Goal: Information Seeking & Learning: Check status

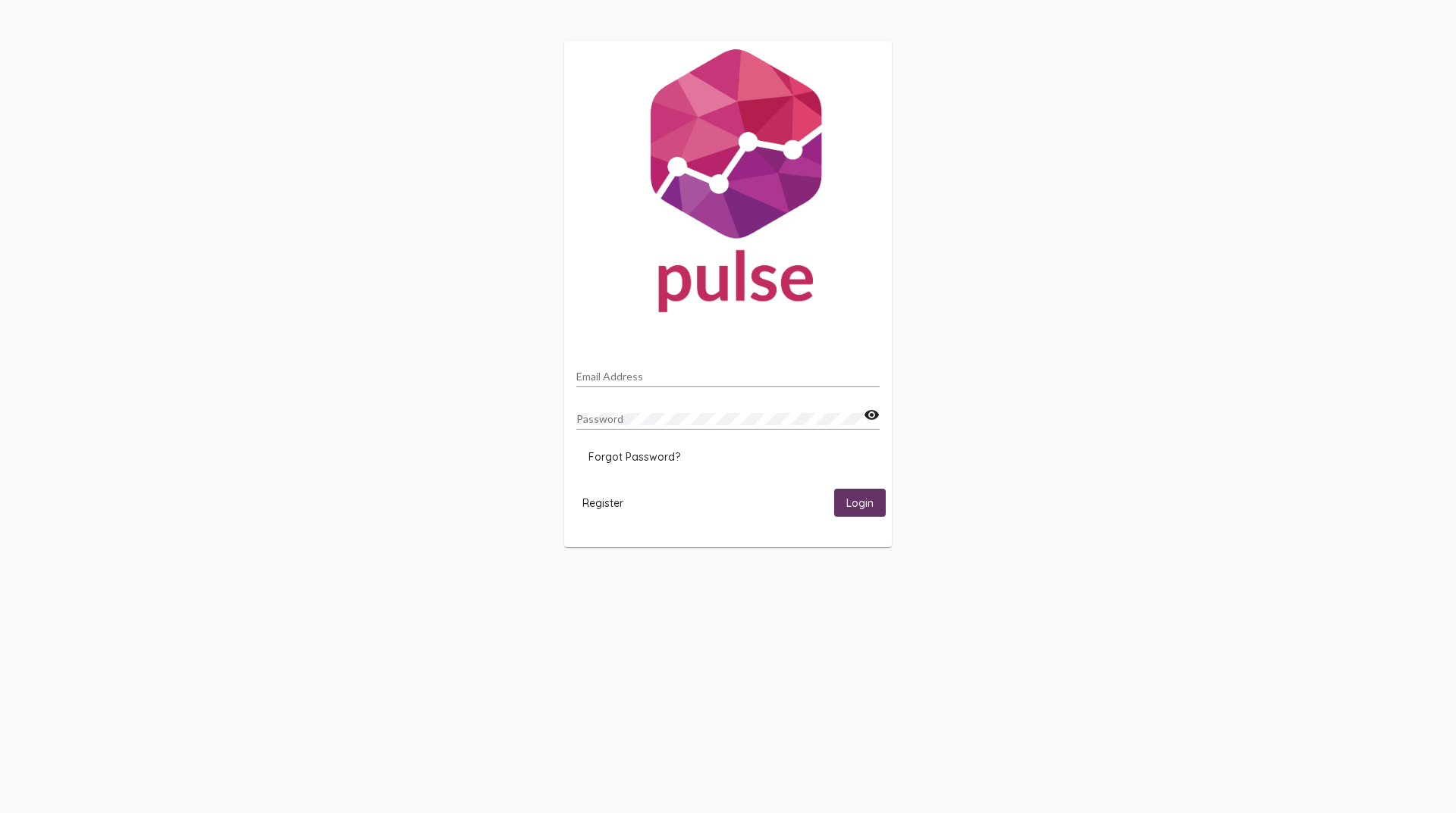
click at [601, 376] on input "Email Address" at bounding box center [728, 376] width 304 height 12
click at [586, 369] on div "Email Address" at bounding box center [728, 373] width 304 height 30
type input "[EMAIL_ADDRESS][DOMAIN_NAME]"
click at [834, 489] on button "Login" at bounding box center [859, 503] width 51 height 28
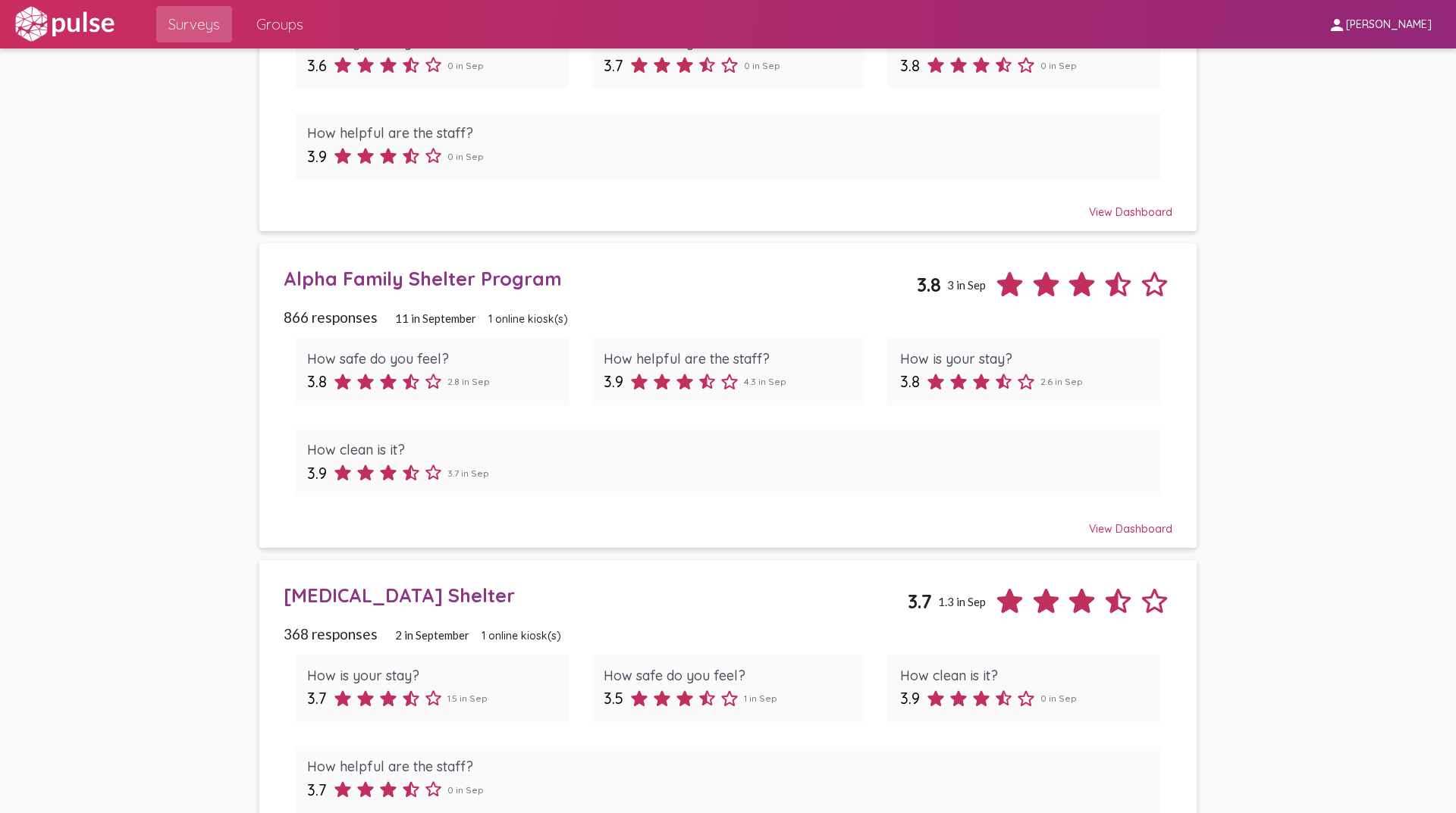
scroll to position [454, 0]
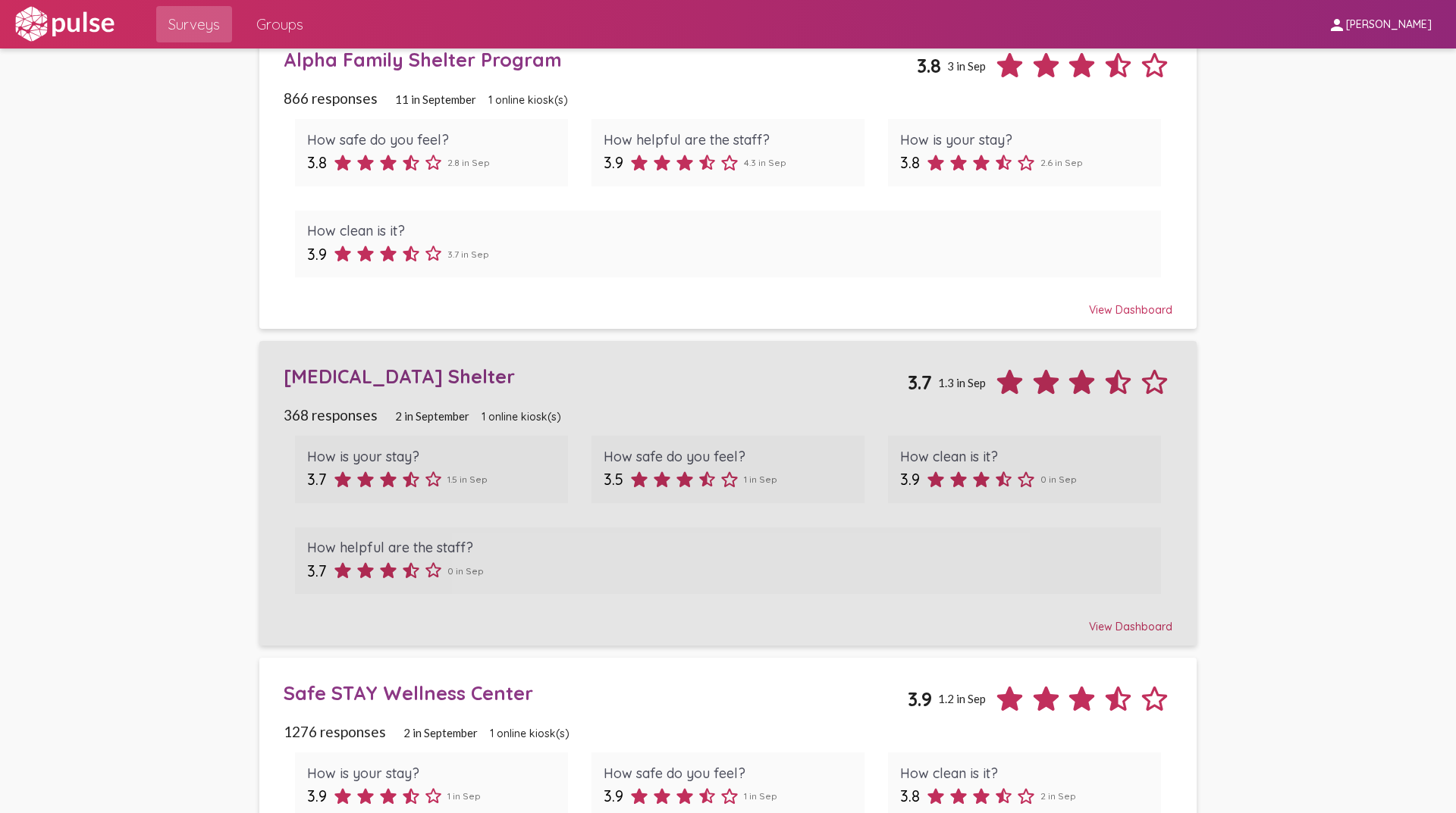
click at [438, 377] on div "[MEDICAL_DATA] Shelter" at bounding box center [595, 376] width 625 height 23
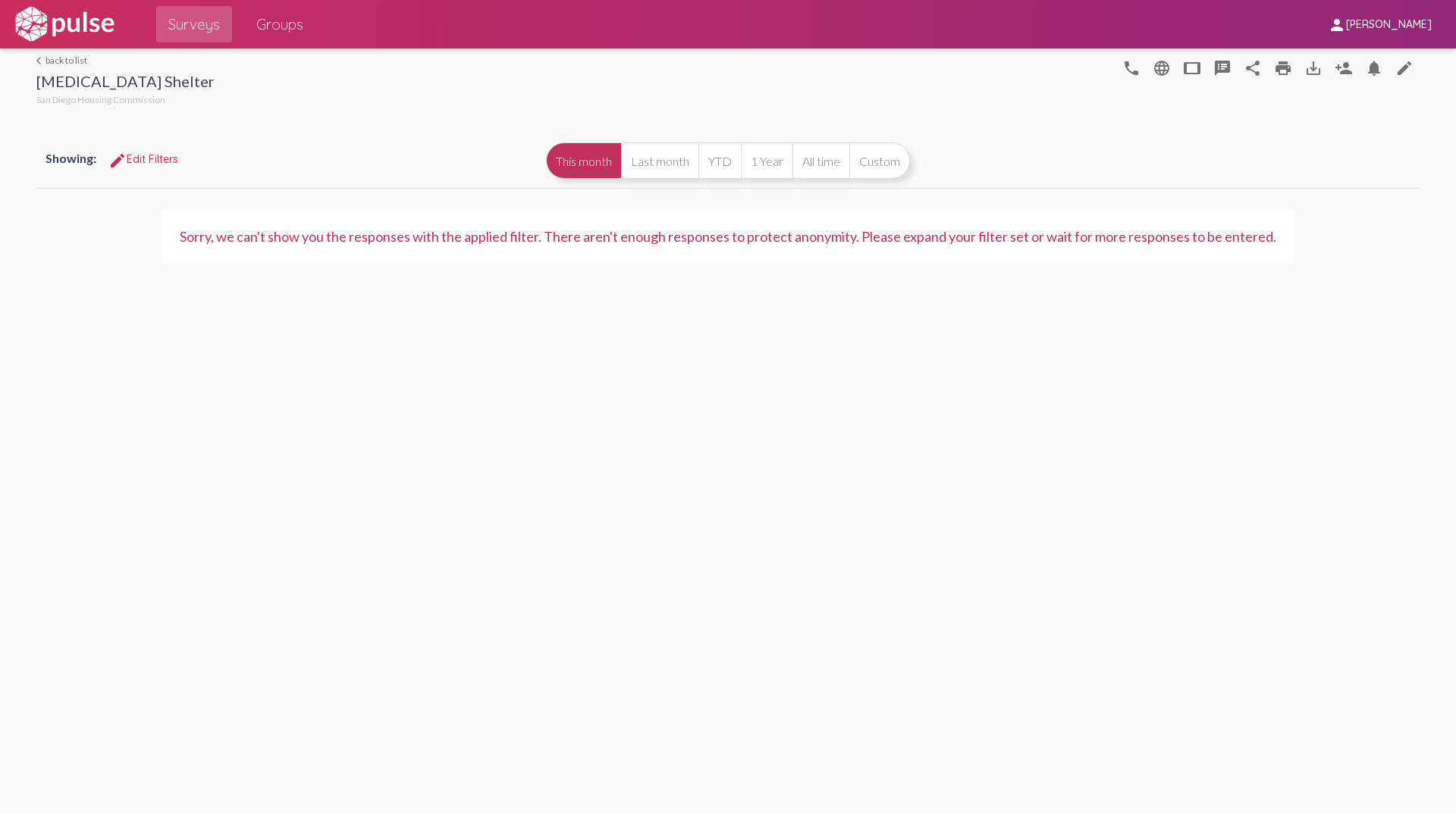
click at [165, 152] on button "edit Edit Filters" at bounding box center [143, 158] width 94 height 27
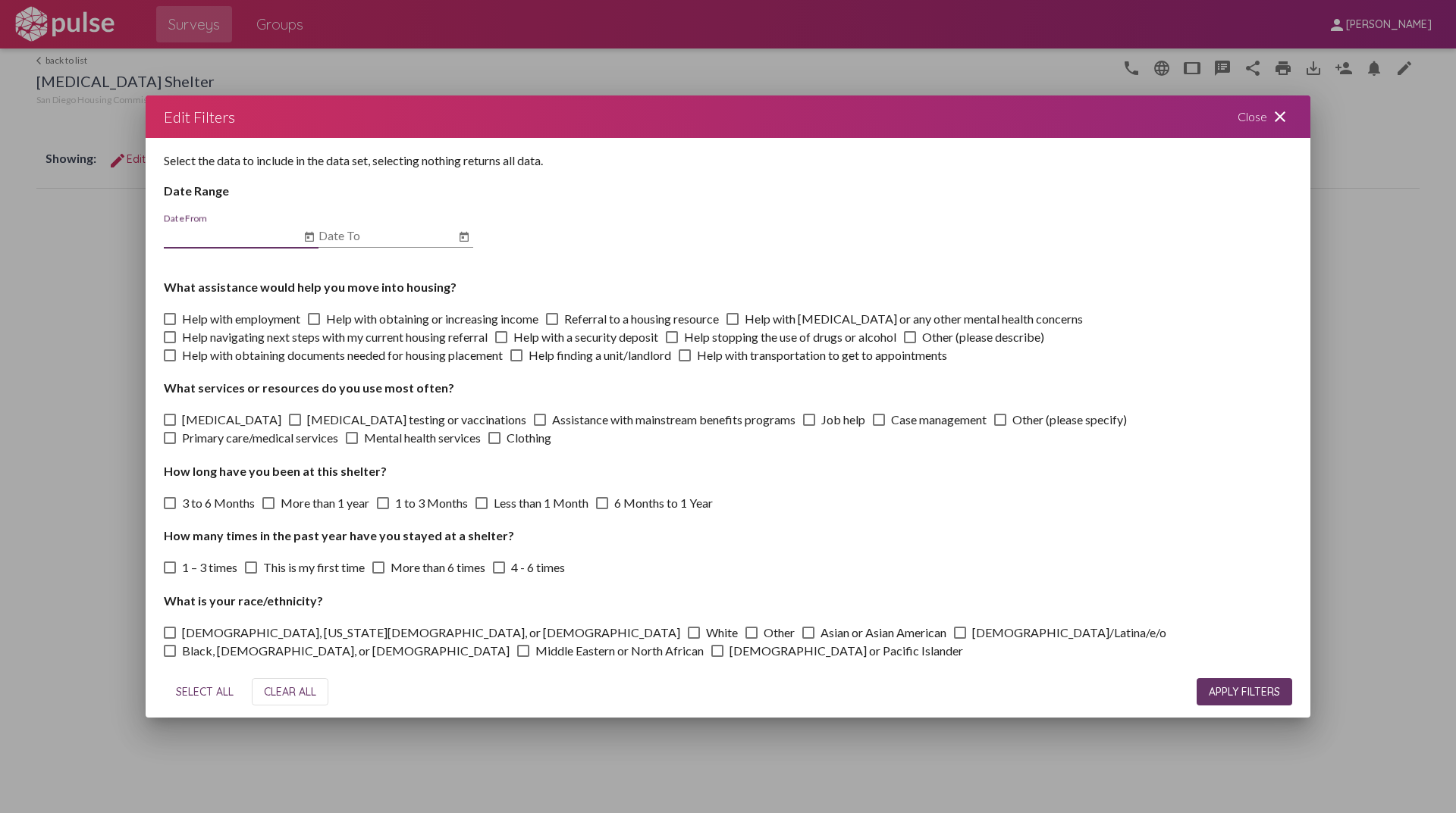
click at [309, 239] on icon "Open calendar" at bounding box center [309, 237] width 12 height 19
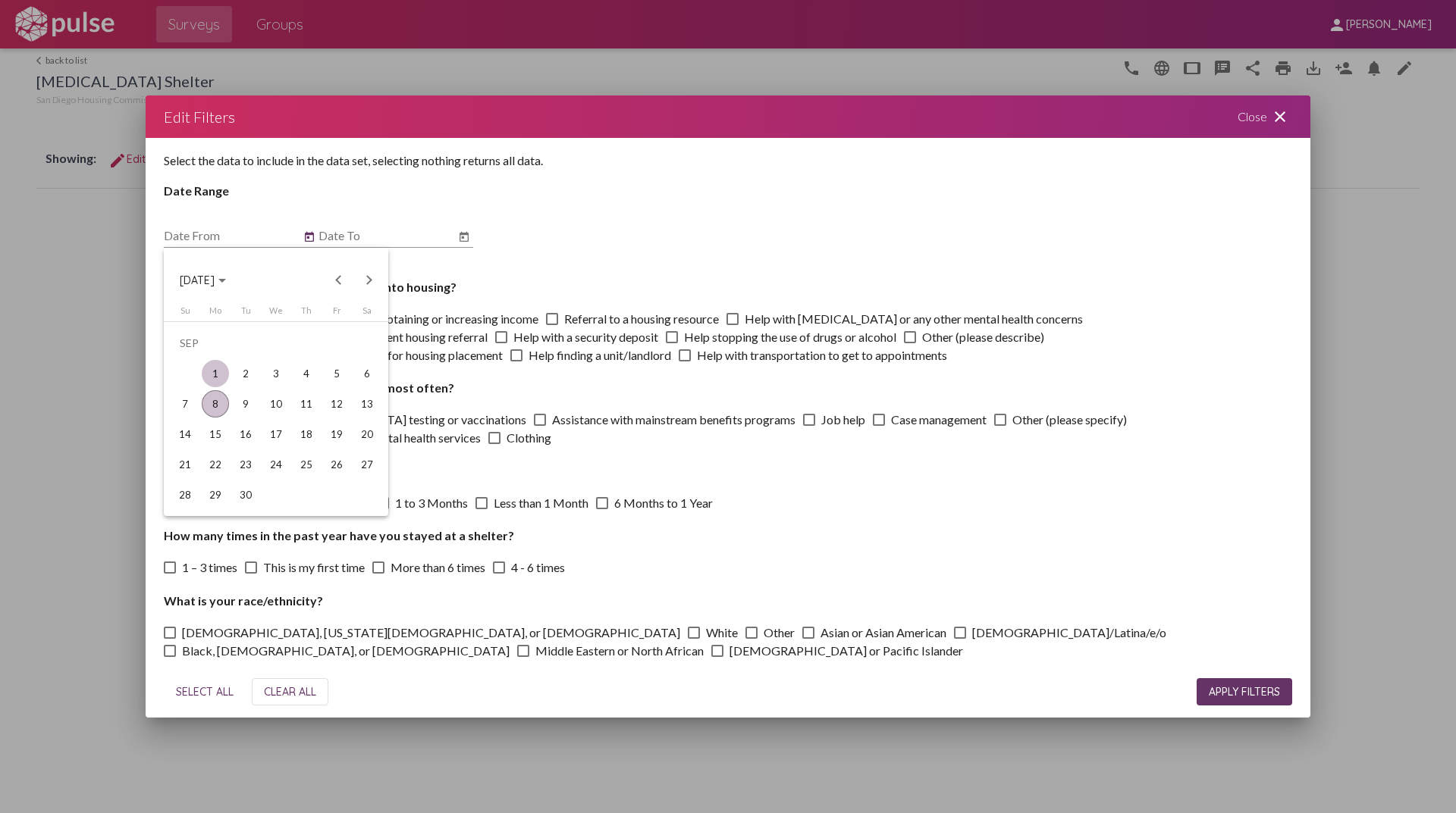
click at [214, 367] on div "1" at bounding box center [215, 373] width 27 height 27
type input "[DATE]"
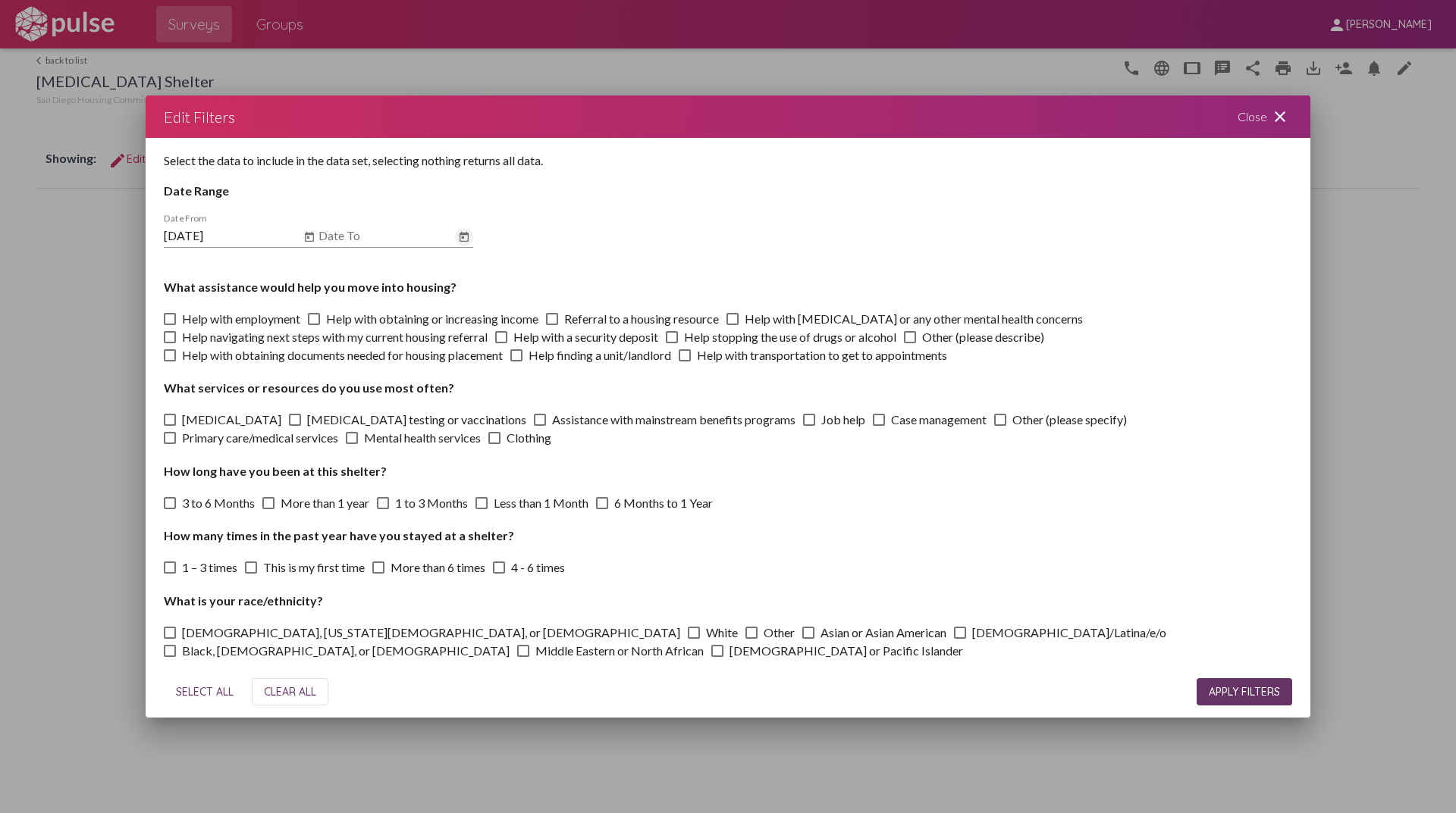
click at [462, 237] on icon "Open calendar" at bounding box center [464, 237] width 9 height 10
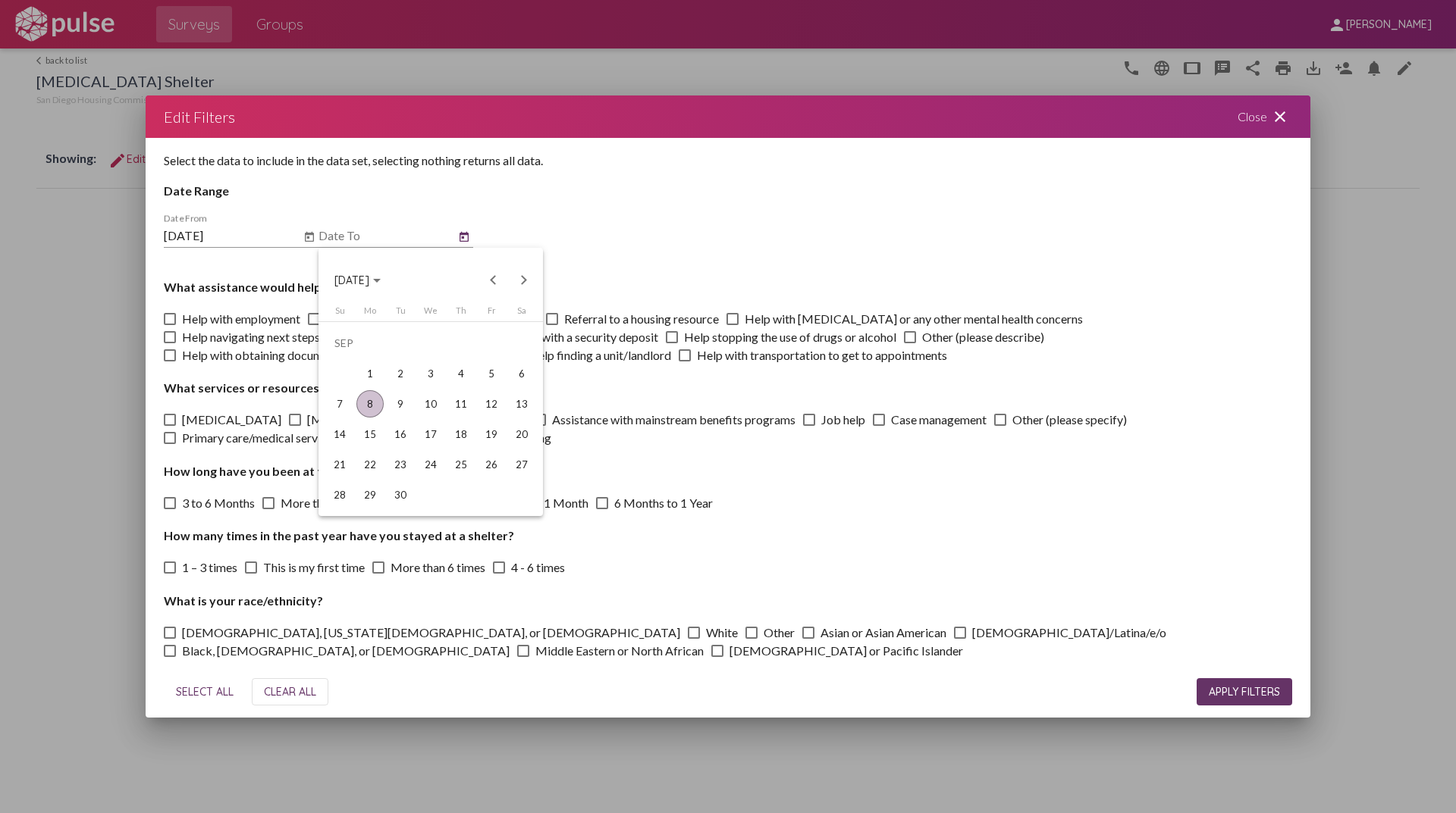
click at [367, 405] on div "8" at bounding box center [370, 403] width 27 height 27
type input "[DATE]"
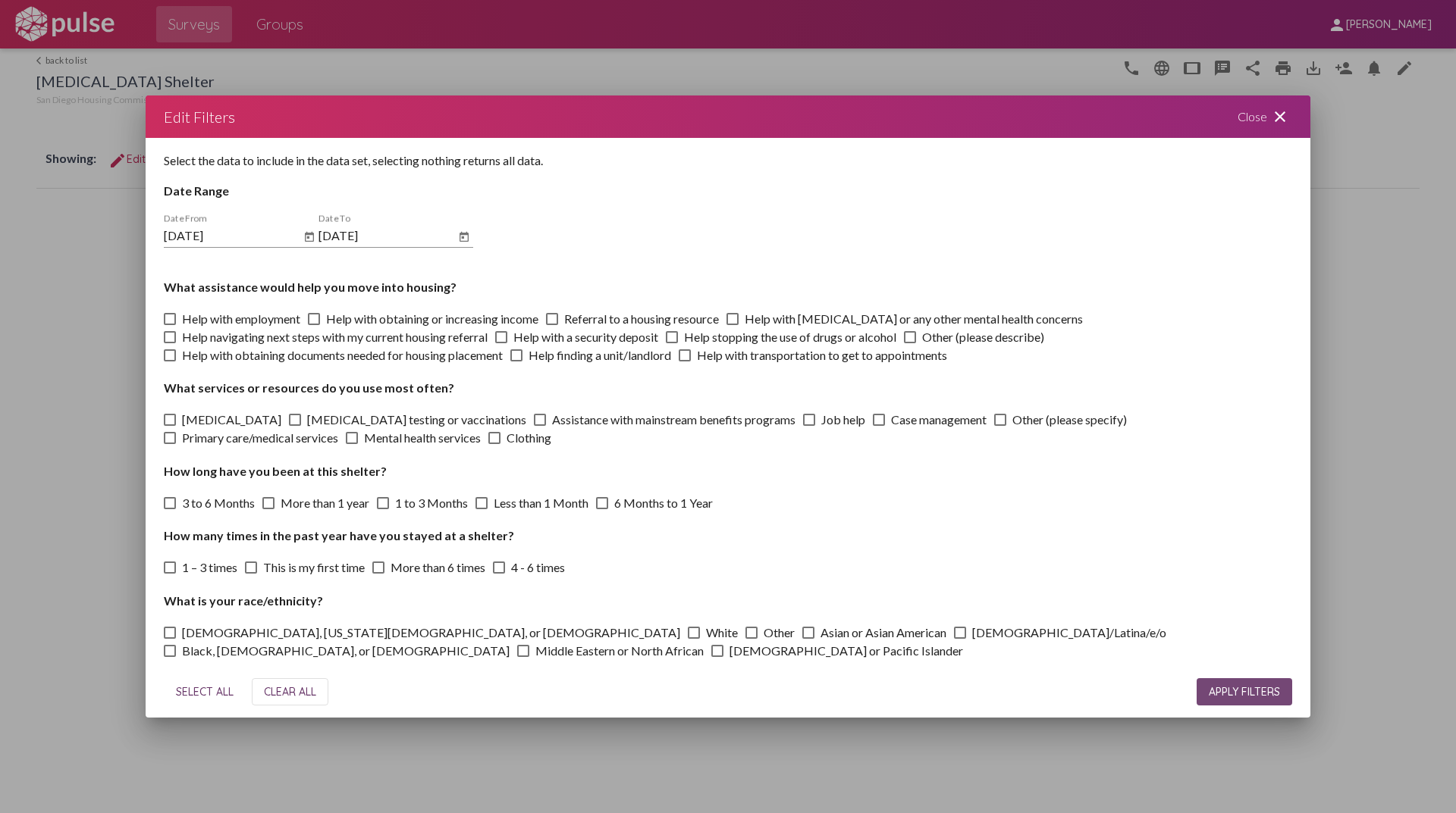
click at [1237, 687] on span "APPLY FILTERS" at bounding box center [1244, 692] width 72 height 14
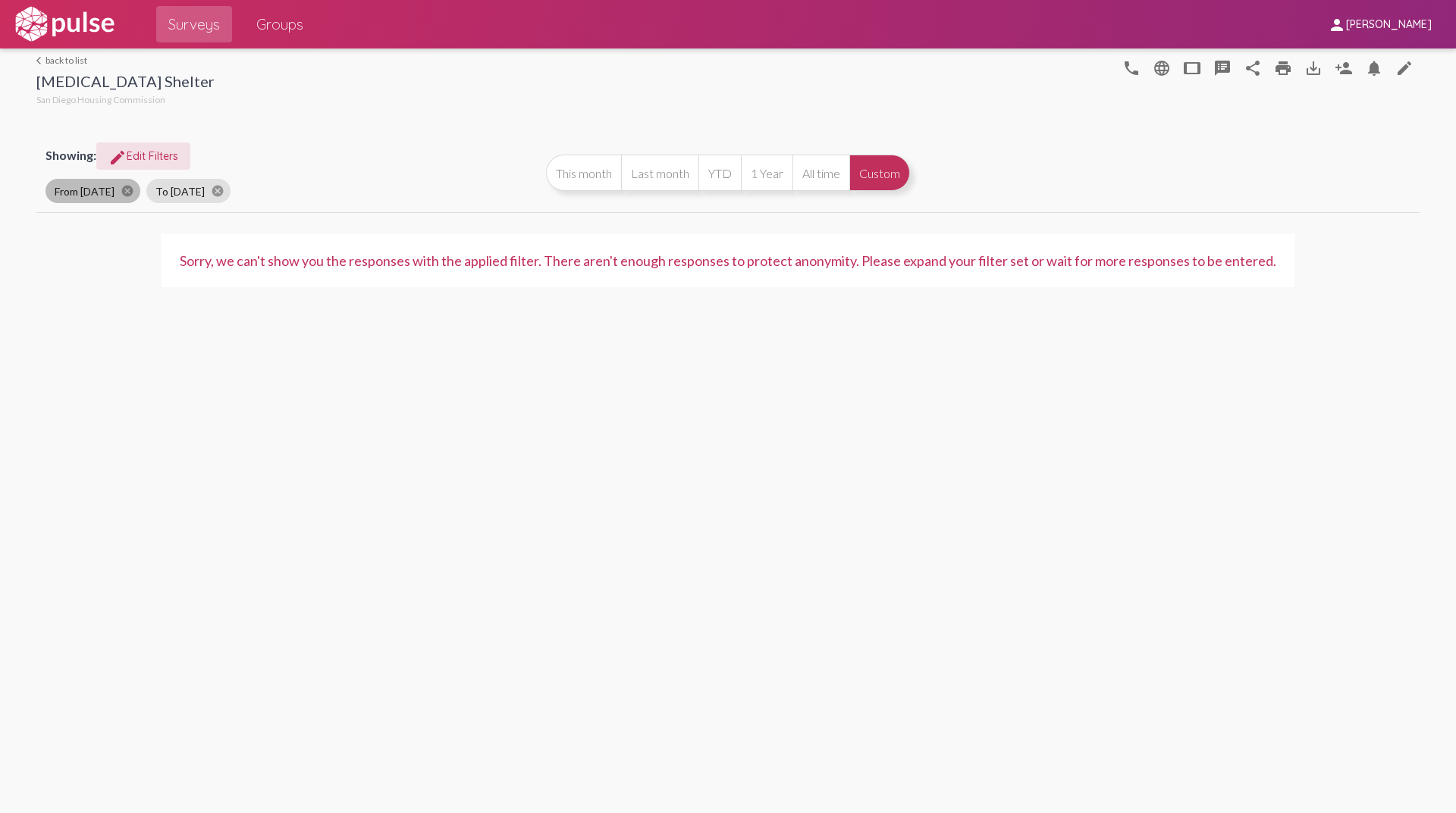
click at [101, 191] on mat-chip "From [DATE] cancel" at bounding box center [93, 191] width 95 height 24
click at [141, 151] on span "edit Edit Filters" at bounding box center [143, 156] width 70 height 14
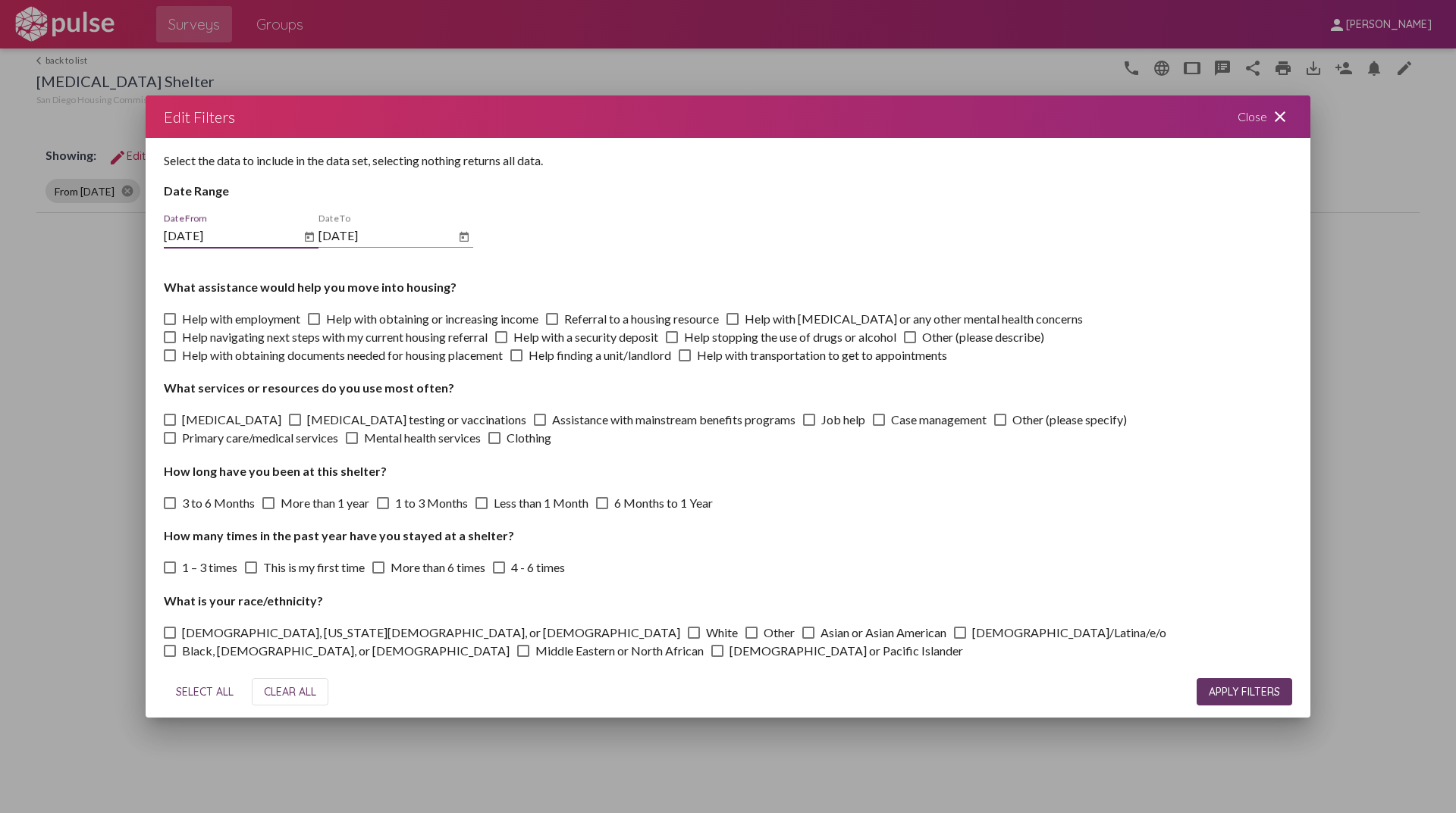
click at [306, 234] on icon "Open calendar" at bounding box center [309, 237] width 9 height 10
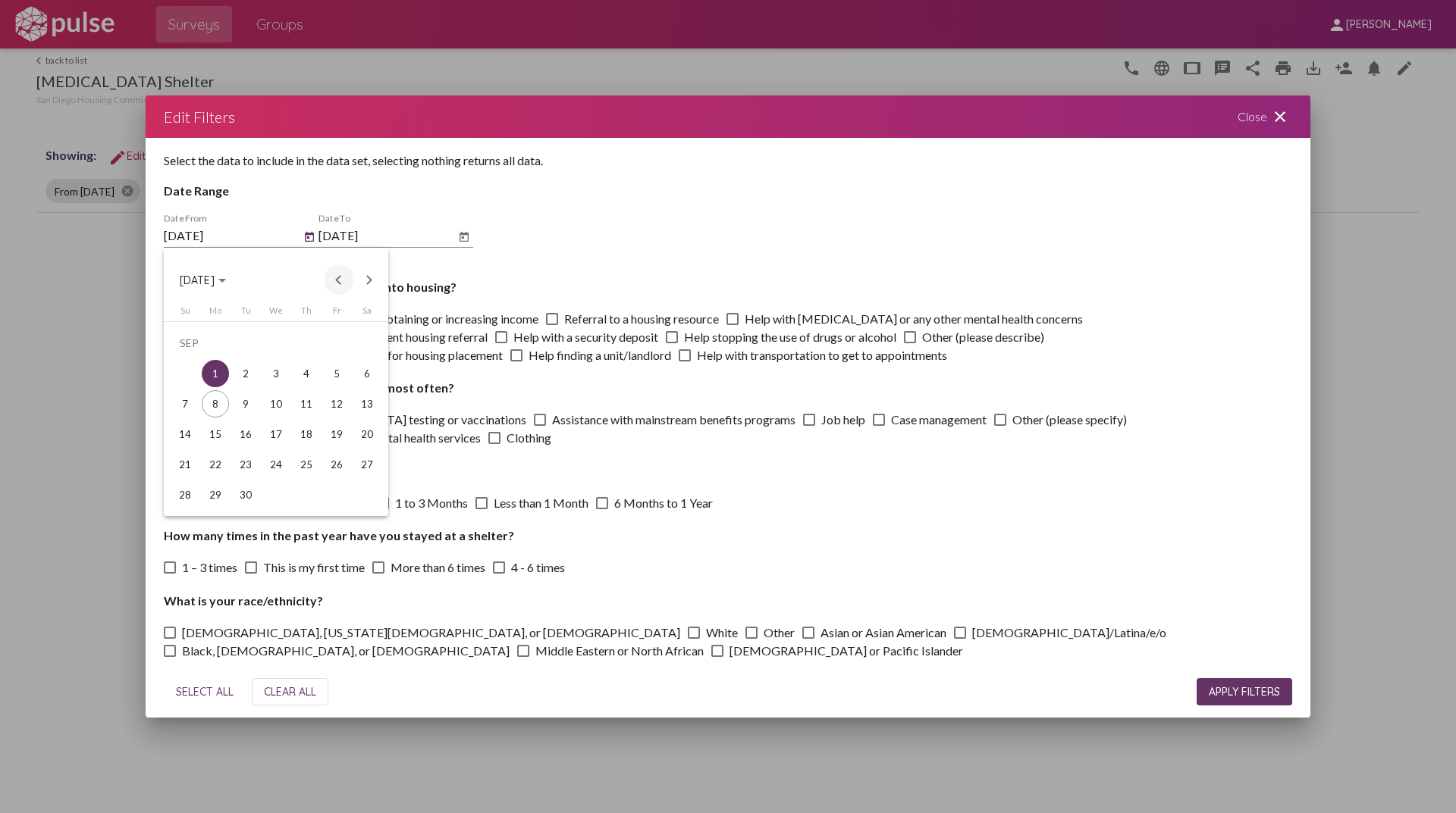
click at [334, 280] on button "Previous month" at bounding box center [339, 279] width 31 height 31
click at [365, 279] on button "Next month" at bounding box center [369, 279] width 31 height 31
click at [244, 372] on div "1" at bounding box center [245, 373] width 27 height 27
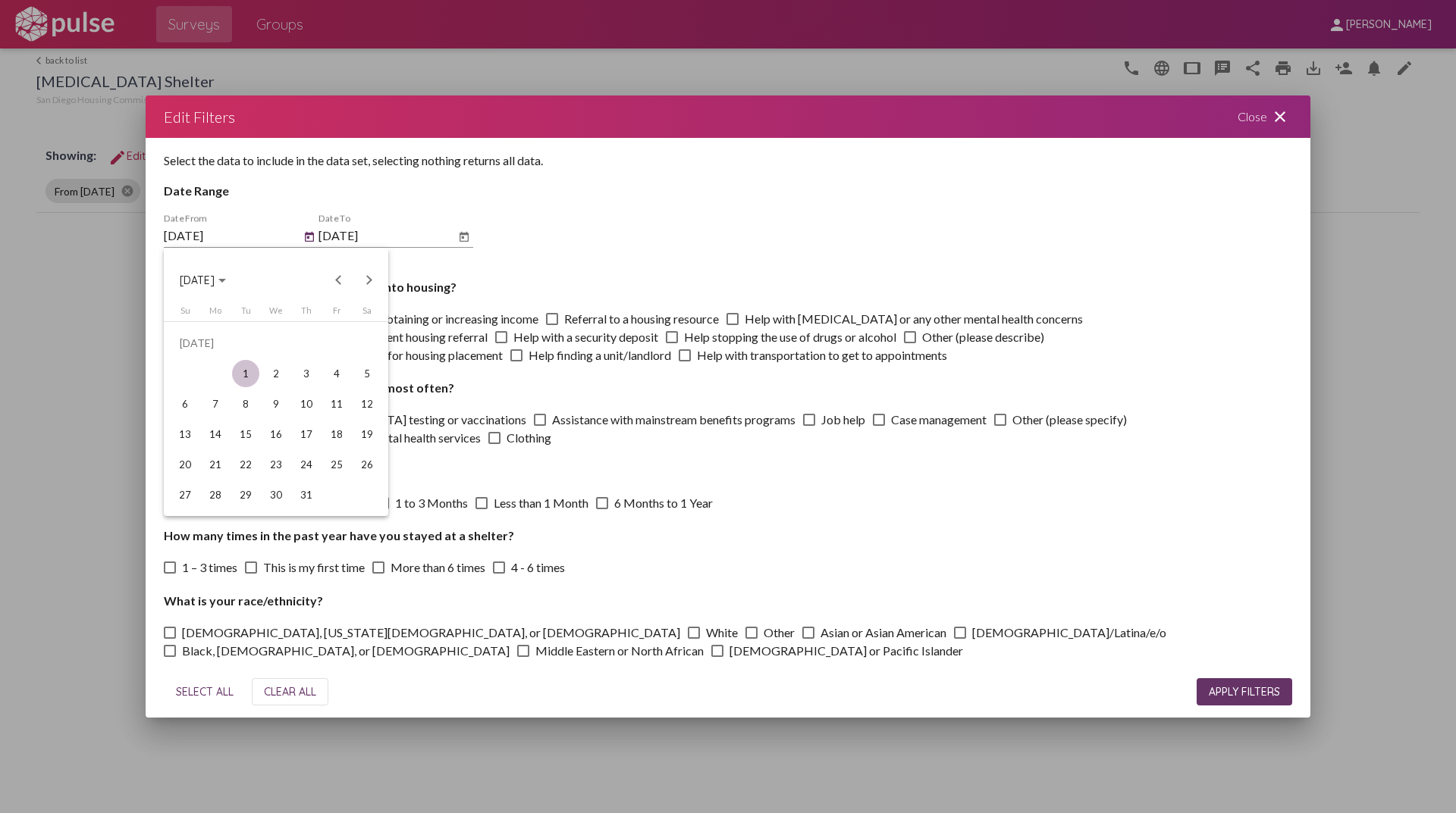
type input "[DATE]"
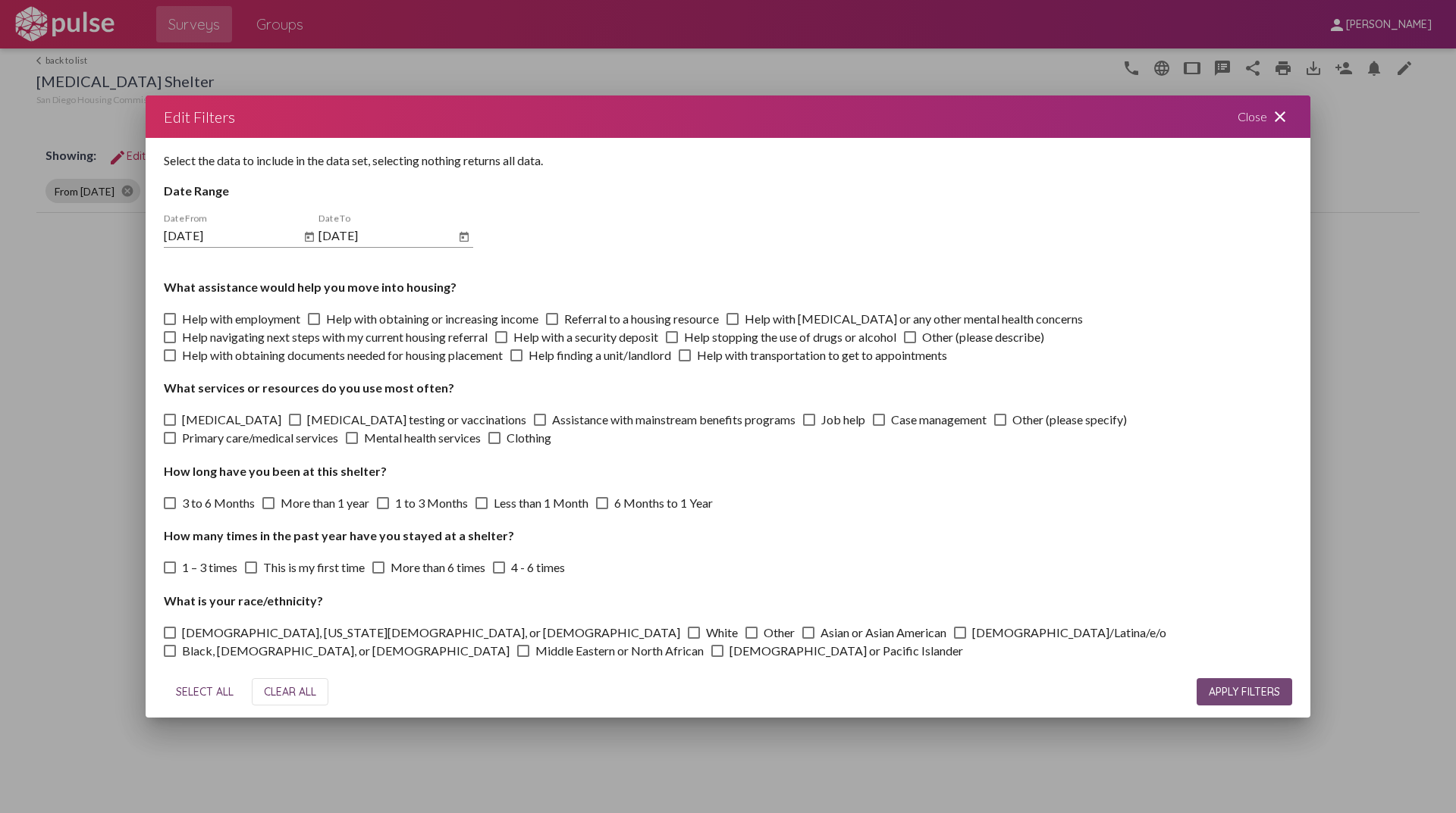
click at [1238, 686] on span "APPLY FILTERS" at bounding box center [1244, 692] width 72 height 14
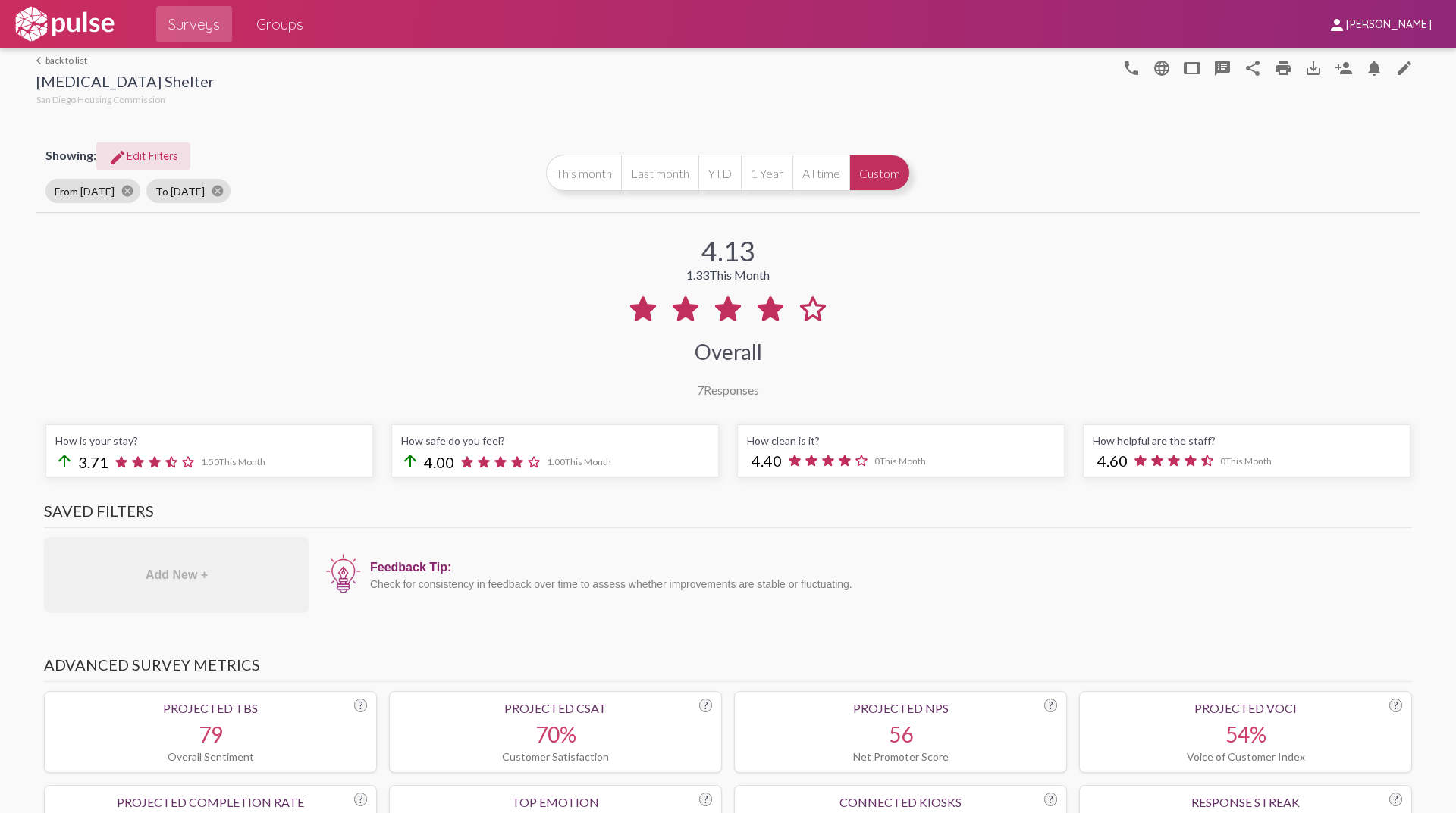
click at [76, 17] on img at bounding box center [64, 24] width 104 height 38
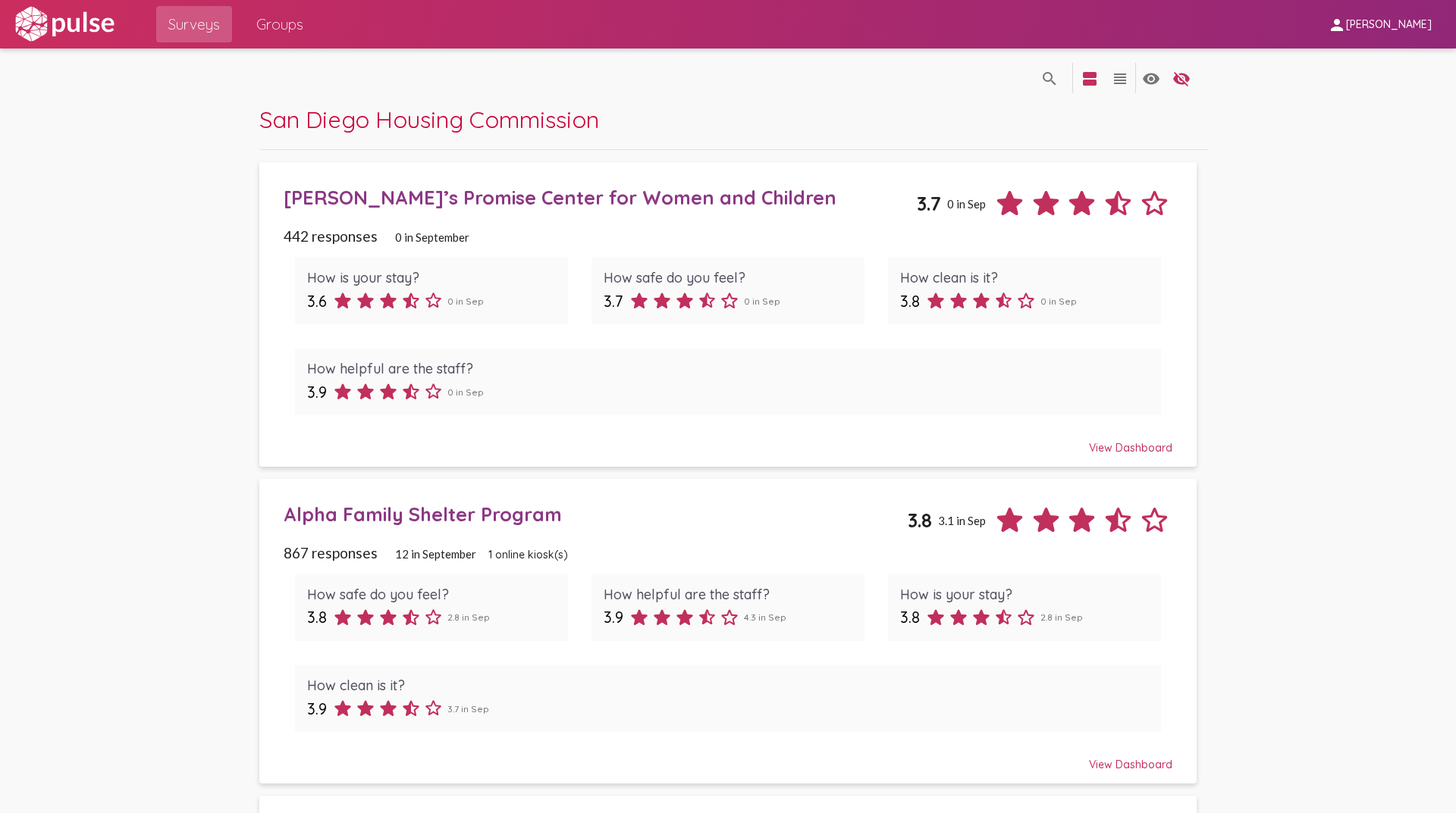
click at [530, 191] on div "[PERSON_NAME]’s Promise Center for Women and Children" at bounding box center [600, 196] width 633 height 23
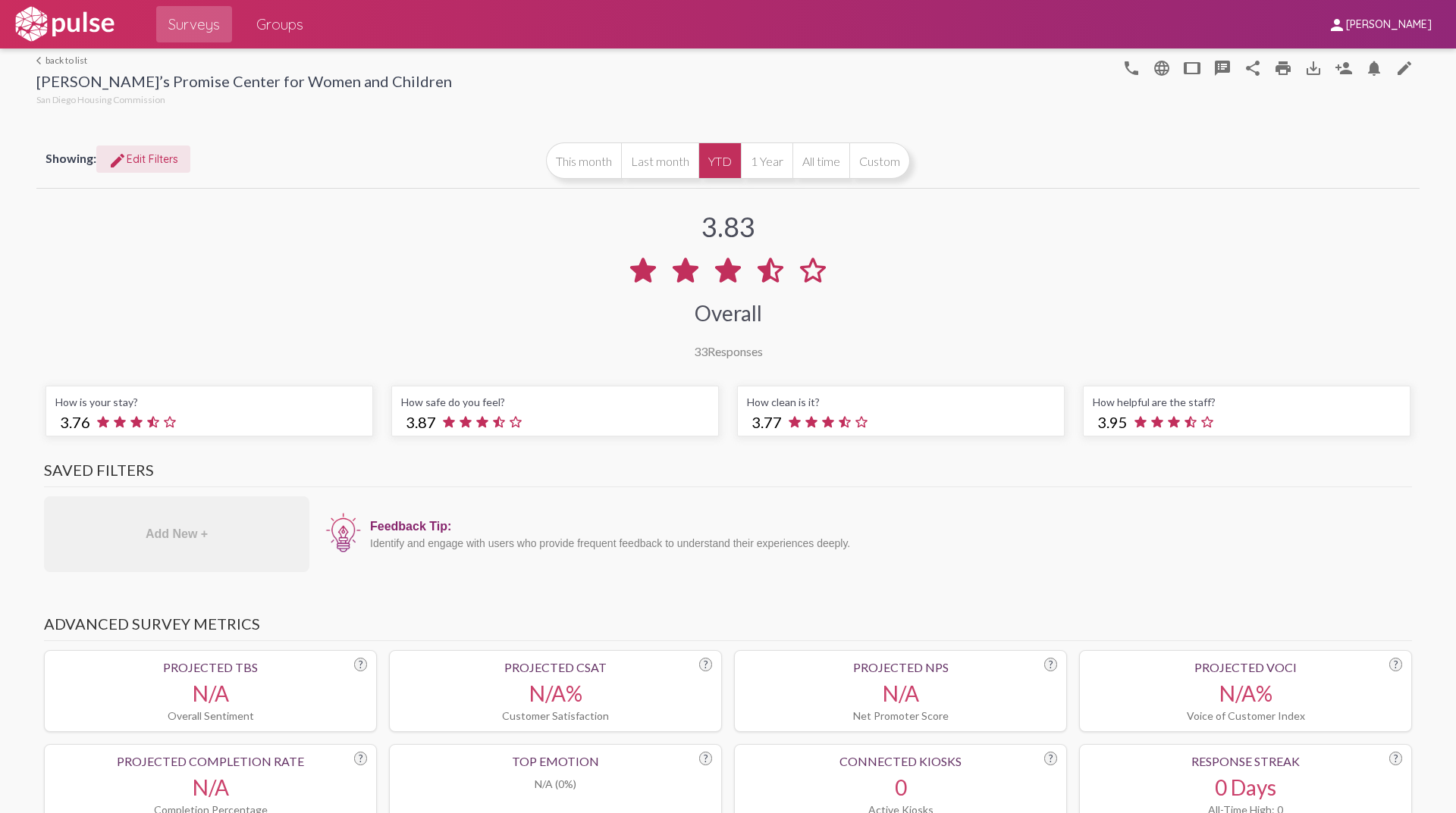
click at [167, 157] on span "edit Edit Filters" at bounding box center [143, 159] width 70 height 14
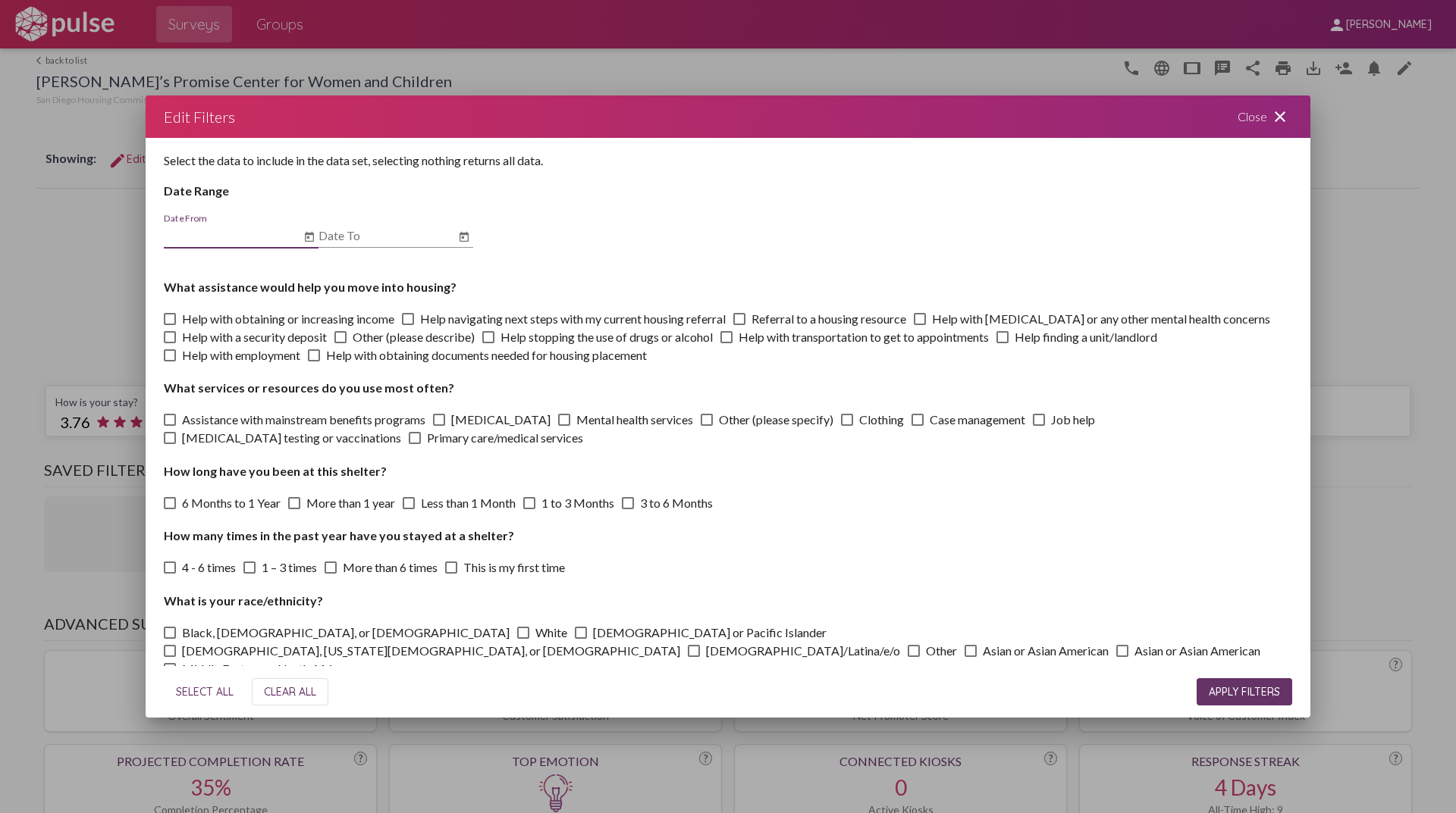
click at [311, 238] on icon "Open calendar" at bounding box center [309, 237] width 12 height 19
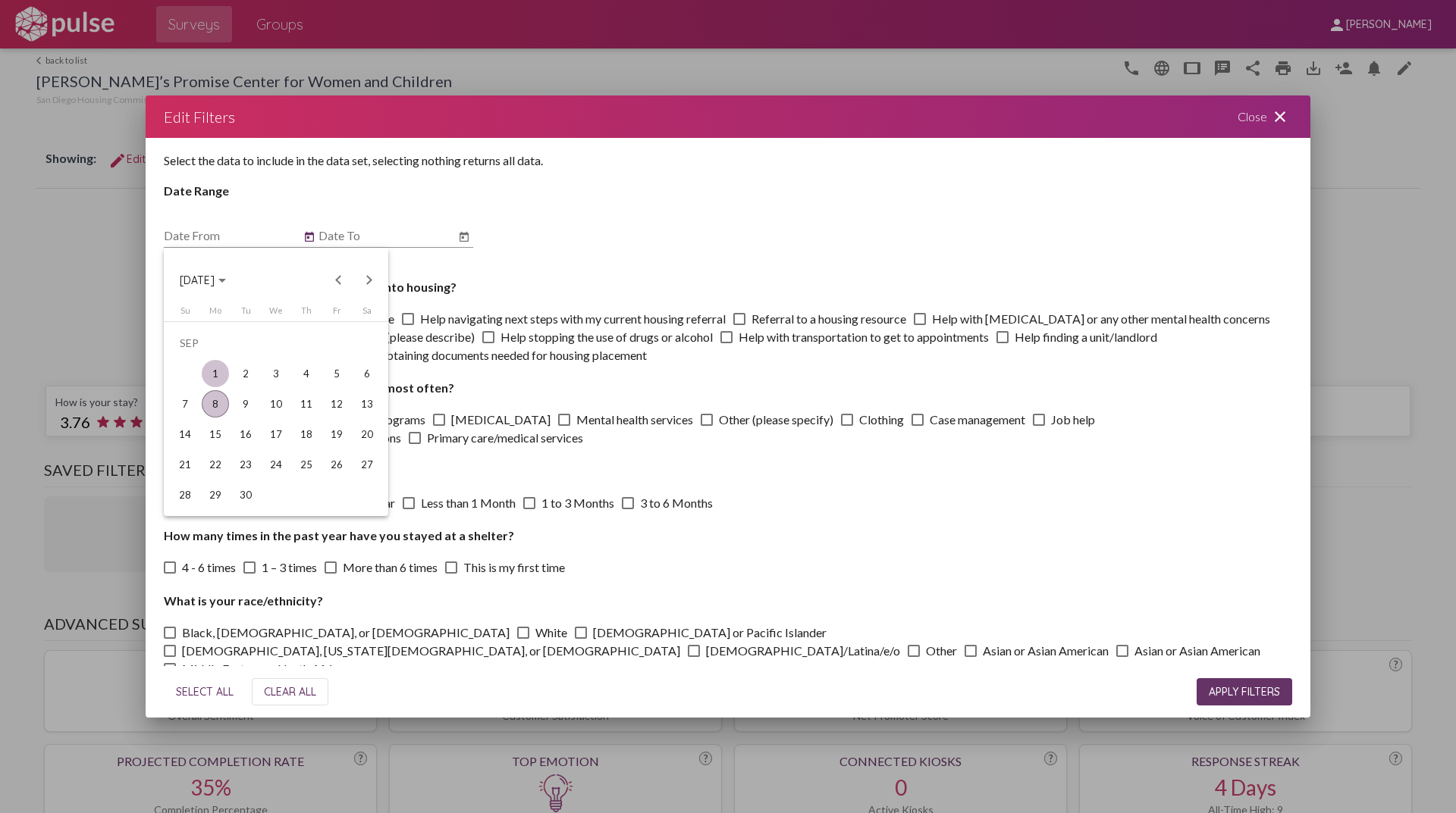
click at [221, 374] on div "1" at bounding box center [215, 373] width 27 height 27
type input "[DATE]"
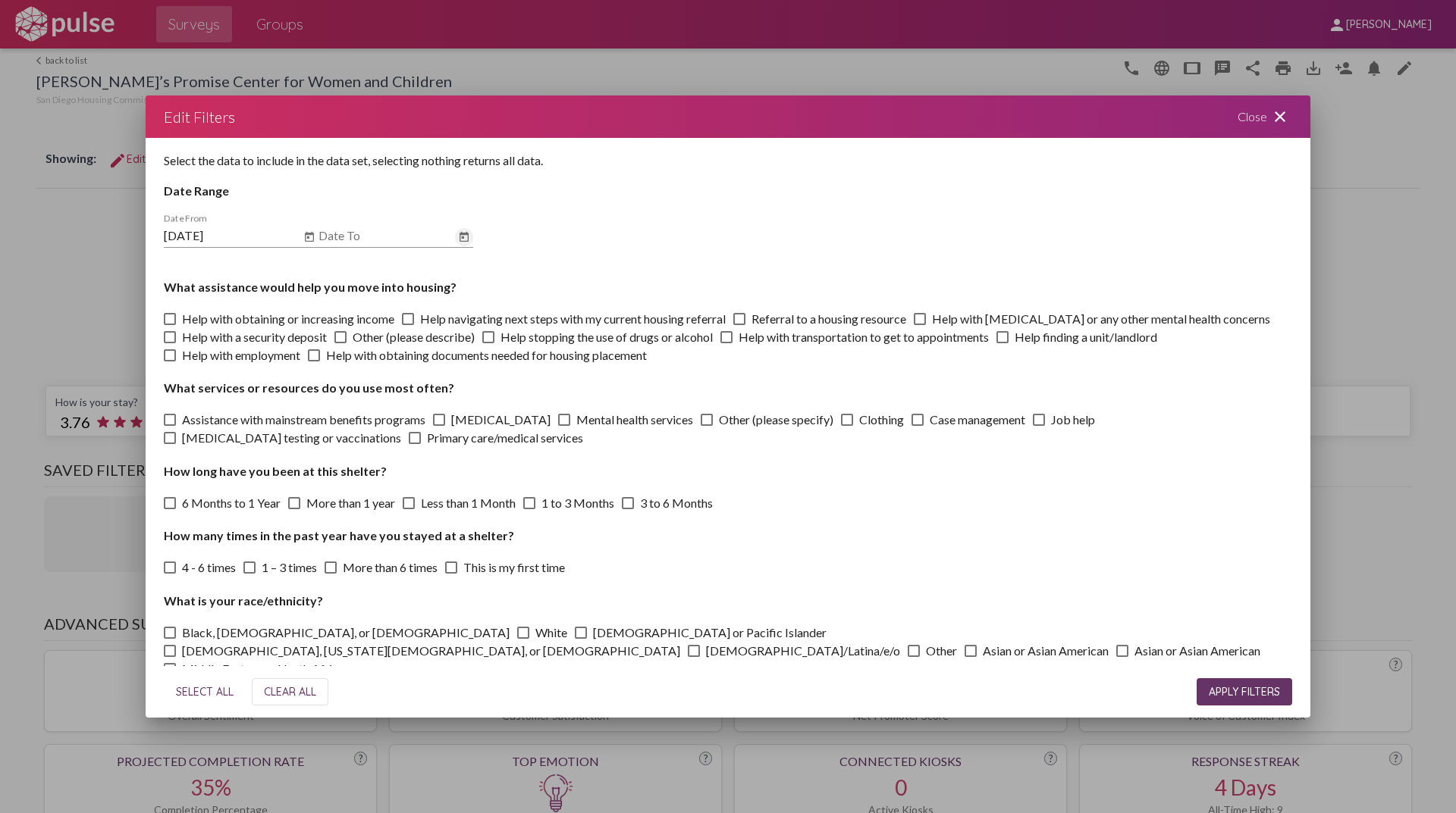
click at [464, 237] on icon "Open calendar" at bounding box center [464, 237] width 9 height 10
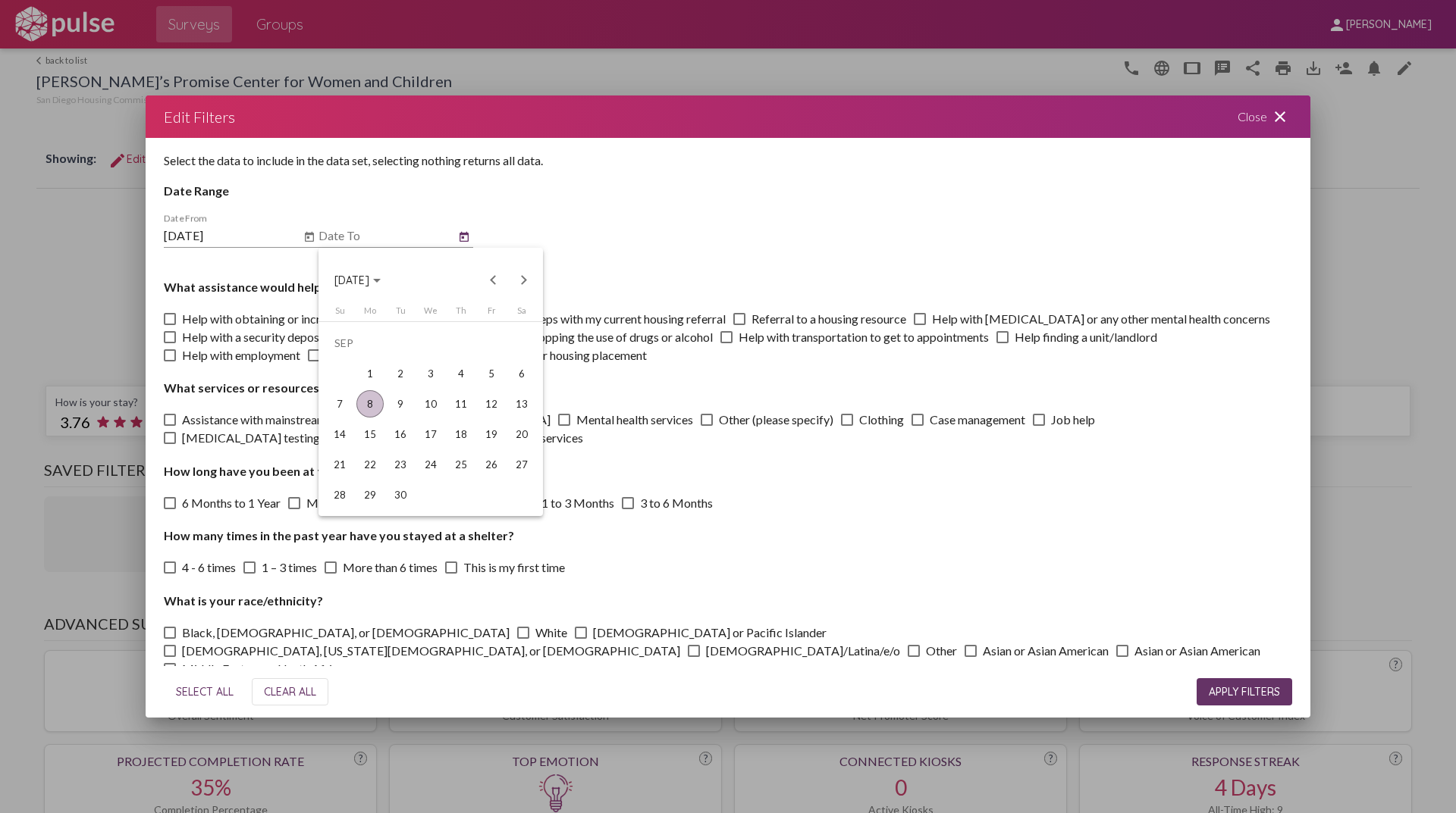
click at [373, 407] on div "8" at bounding box center [370, 403] width 27 height 27
type input "[DATE]"
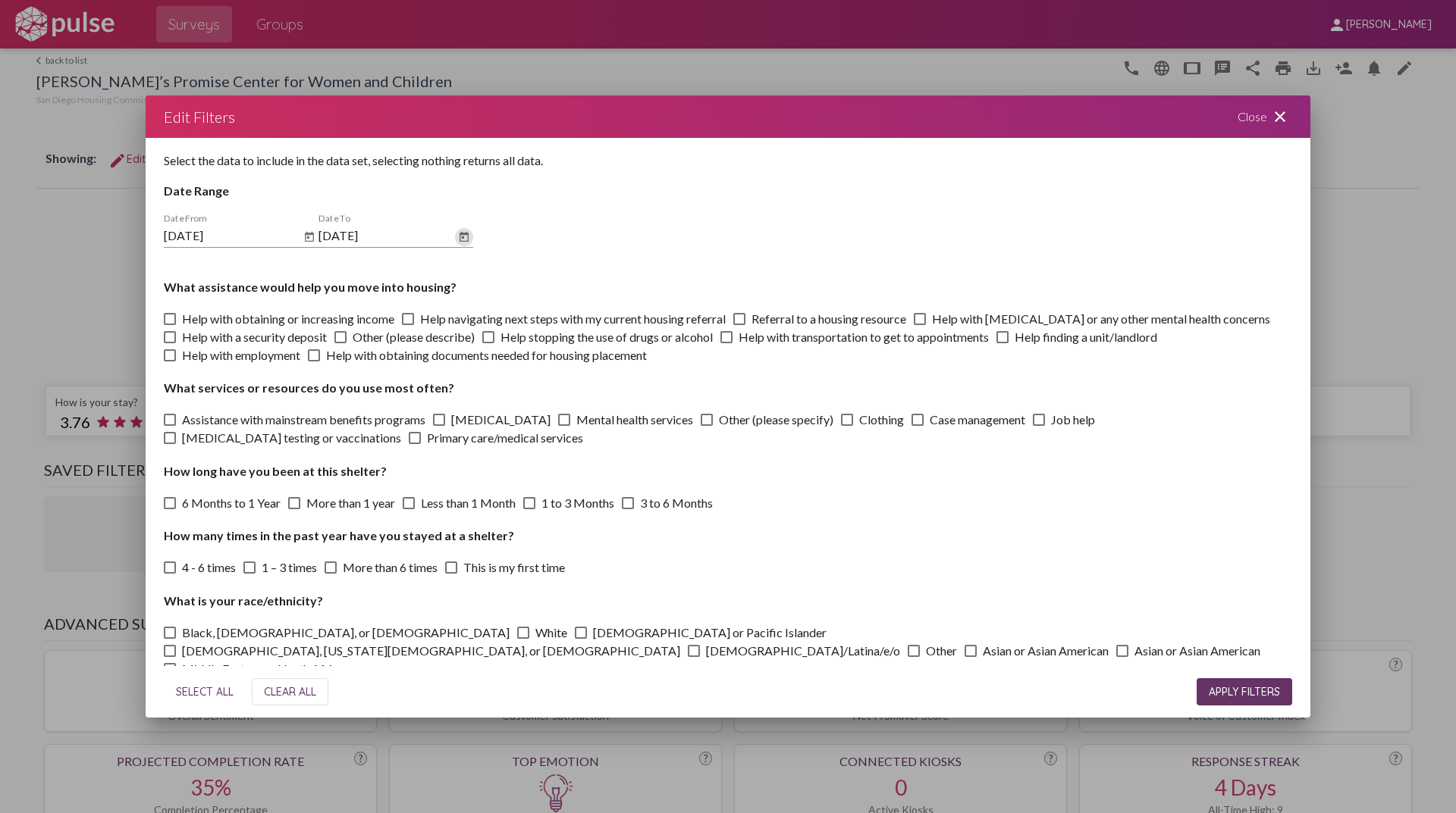
click at [1249, 694] on span "APPLY FILTERS" at bounding box center [1244, 692] width 72 height 14
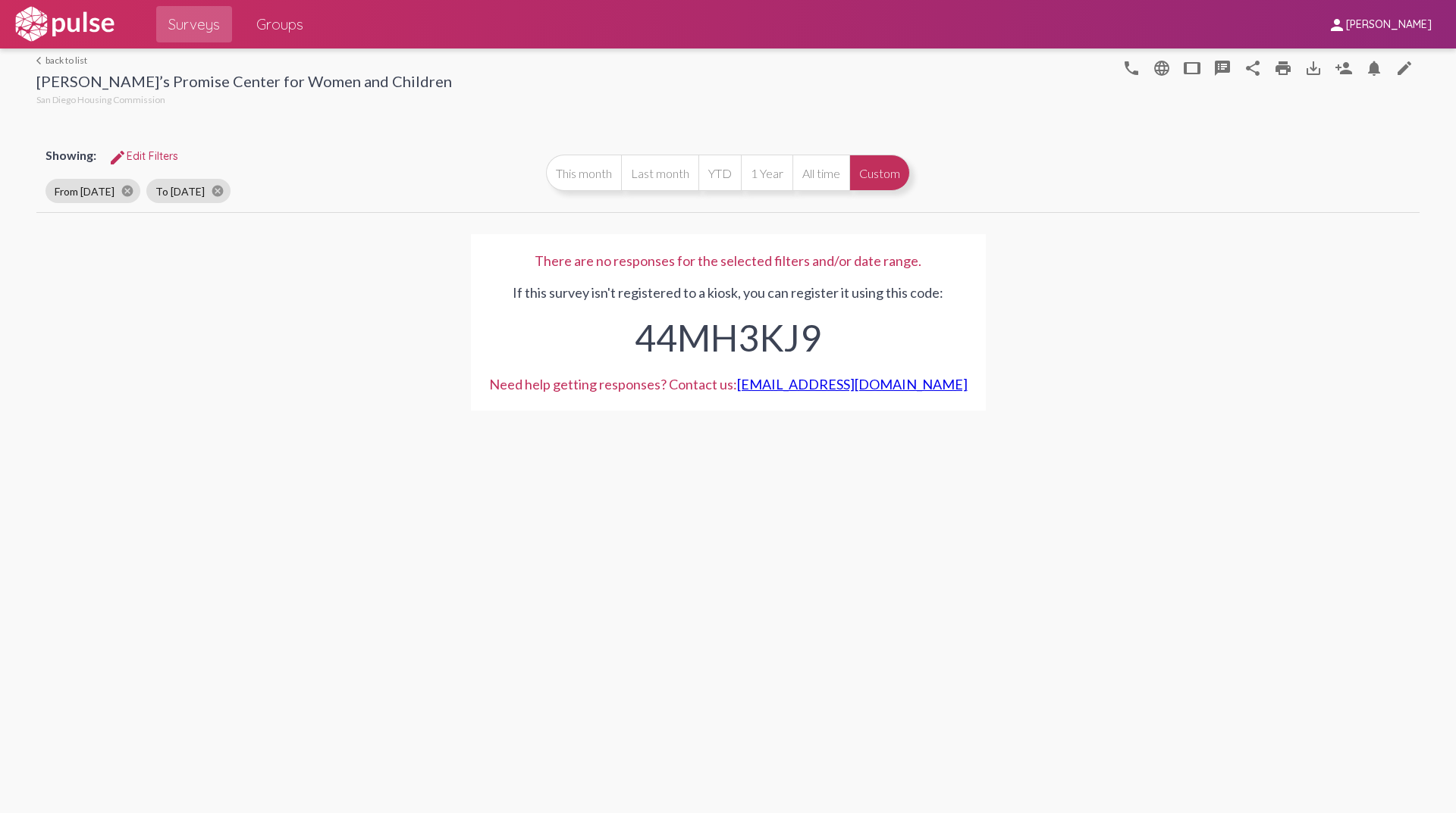
click at [156, 160] on span "edit Edit Filters" at bounding box center [143, 156] width 70 height 14
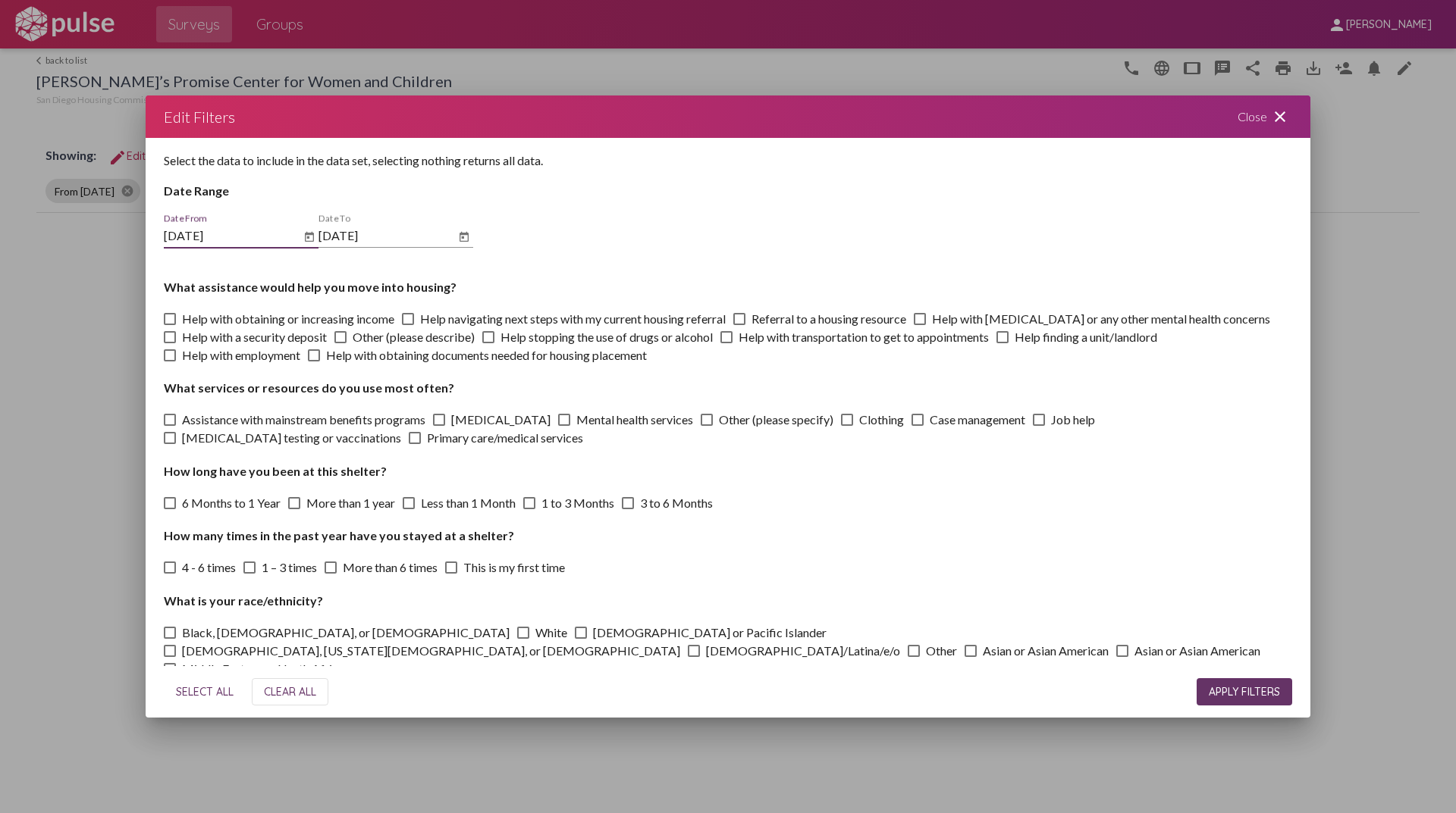
click at [307, 240] on icon "Open calendar" at bounding box center [309, 237] width 12 height 19
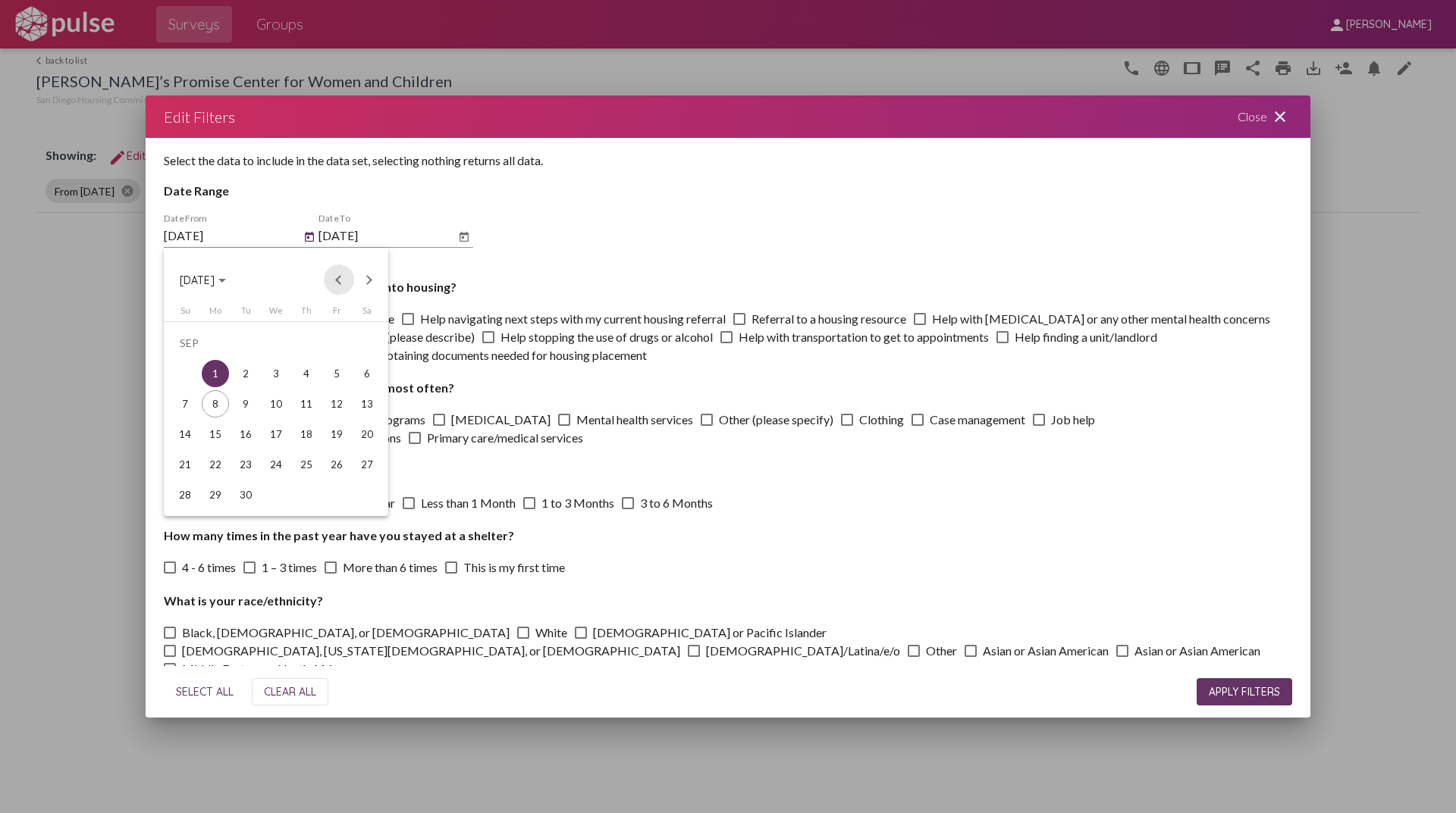
click at [340, 279] on button "Previous month" at bounding box center [339, 279] width 31 height 31
click at [246, 375] on div "1" at bounding box center [245, 373] width 27 height 27
type input "[DATE]"
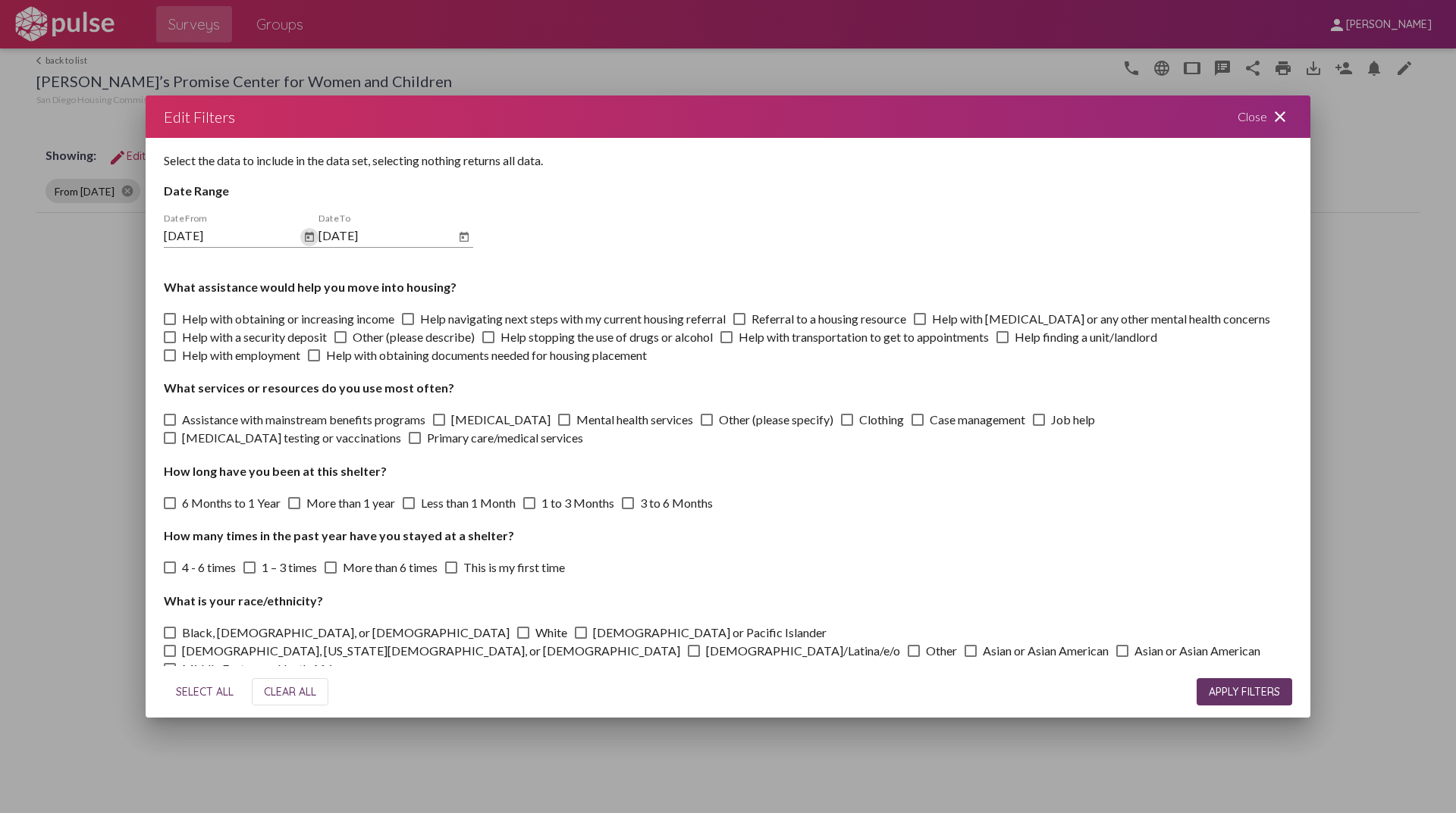
click at [1245, 691] on span "APPLY FILTERS" at bounding box center [1244, 692] width 72 height 14
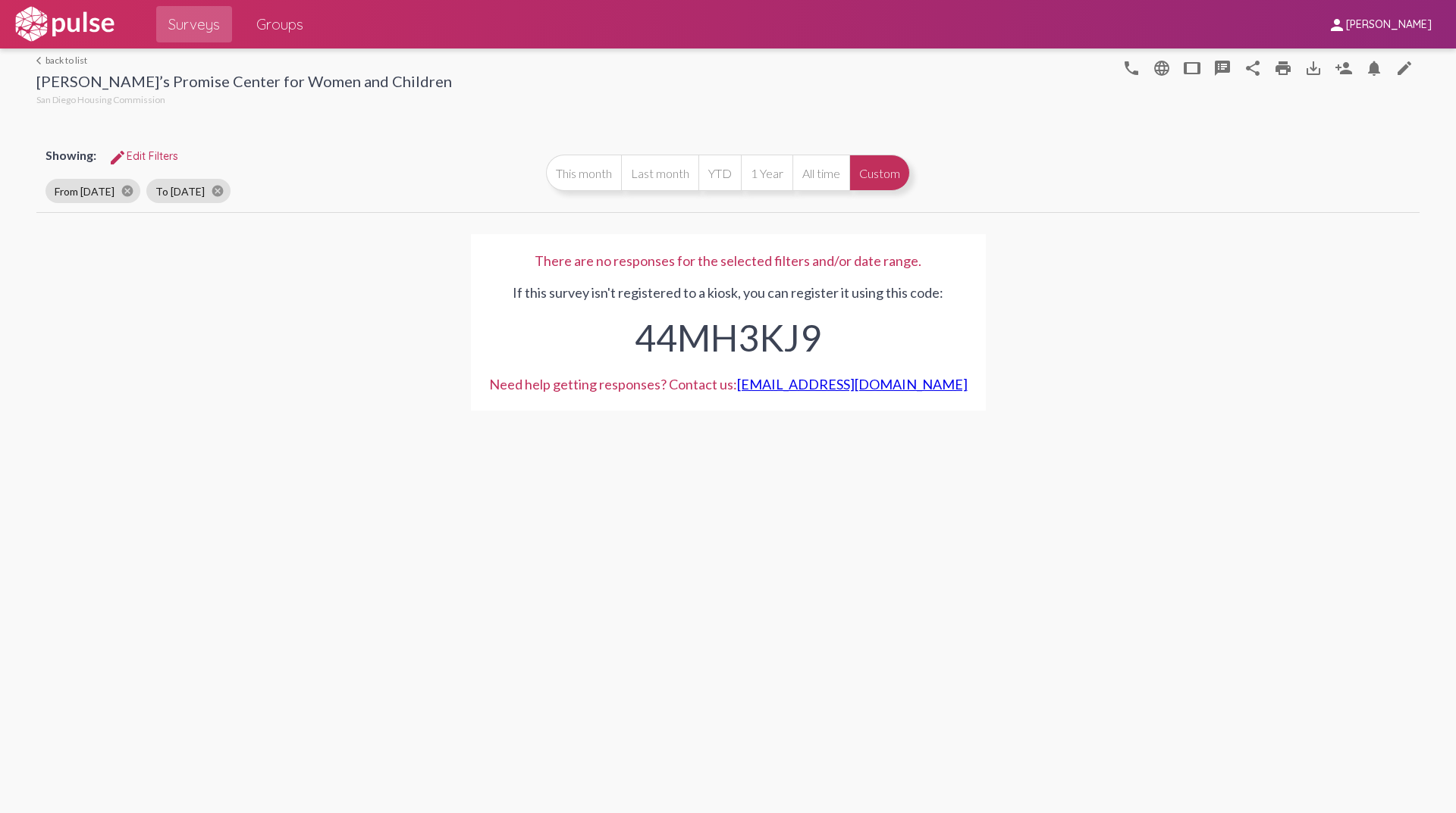
click at [154, 155] on span "edit Edit Filters" at bounding box center [143, 156] width 70 height 14
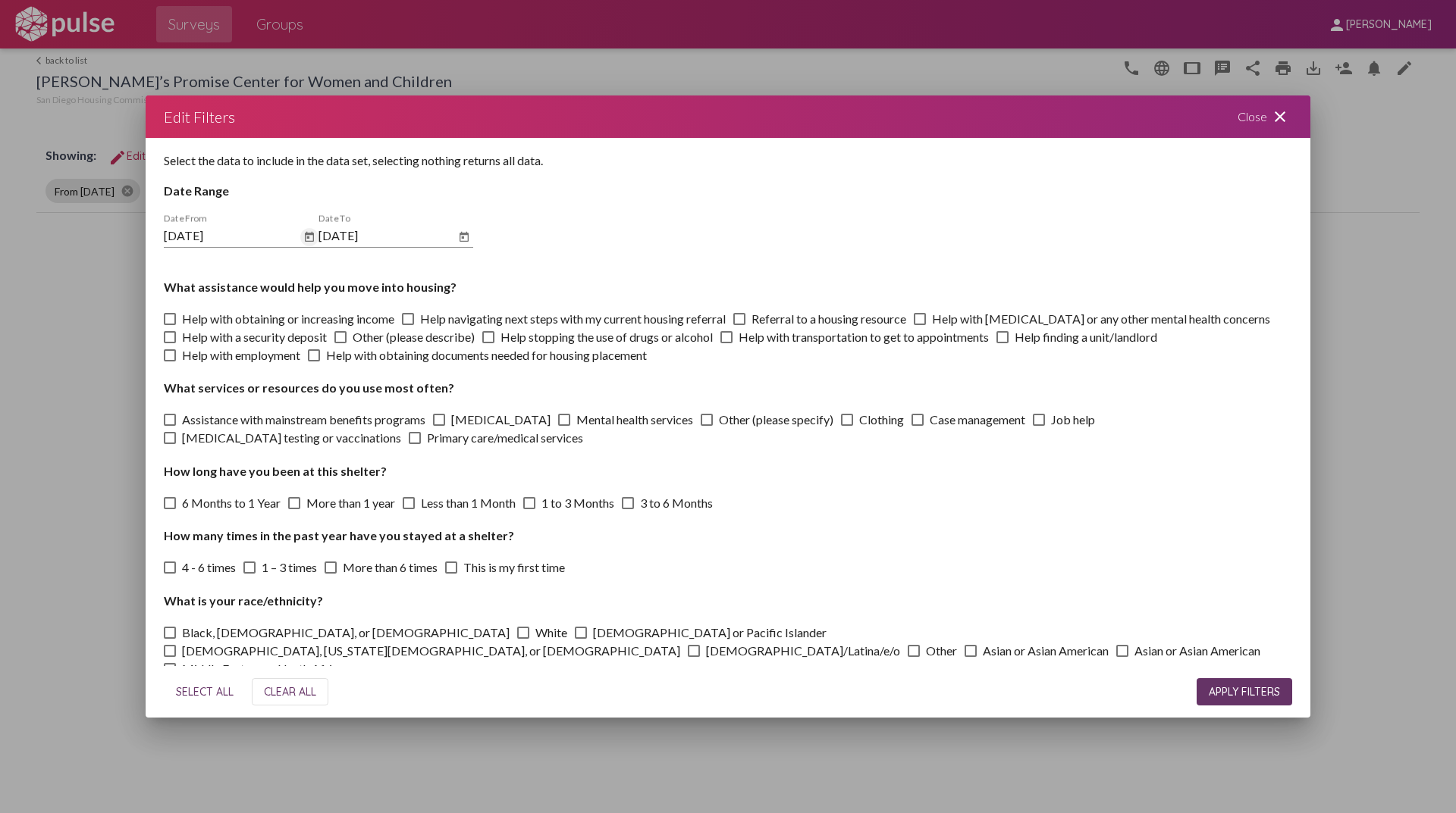
click at [308, 237] on icon "Open calendar" at bounding box center [309, 237] width 9 height 10
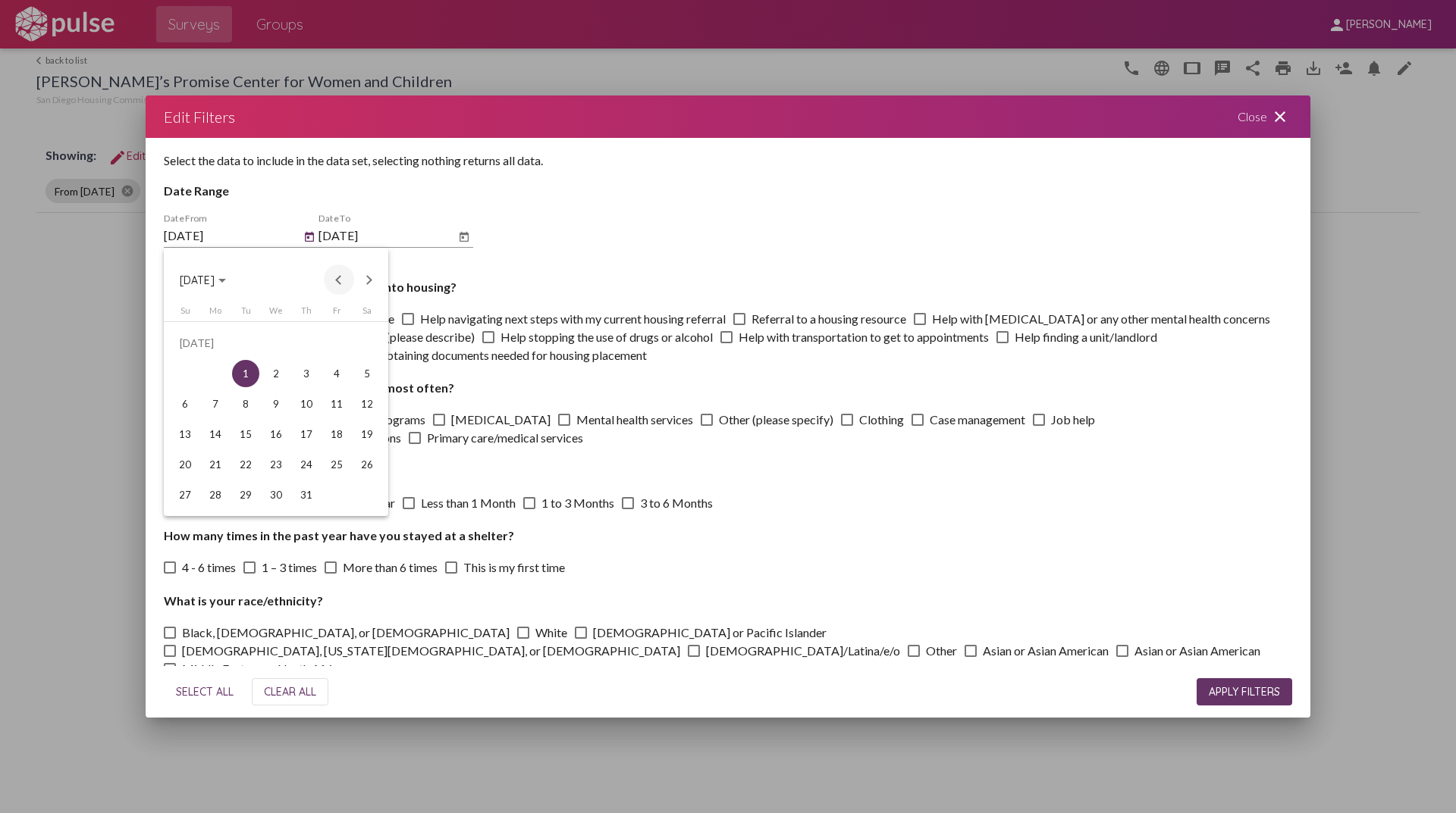
click at [338, 280] on button "Previous month" at bounding box center [339, 279] width 31 height 31
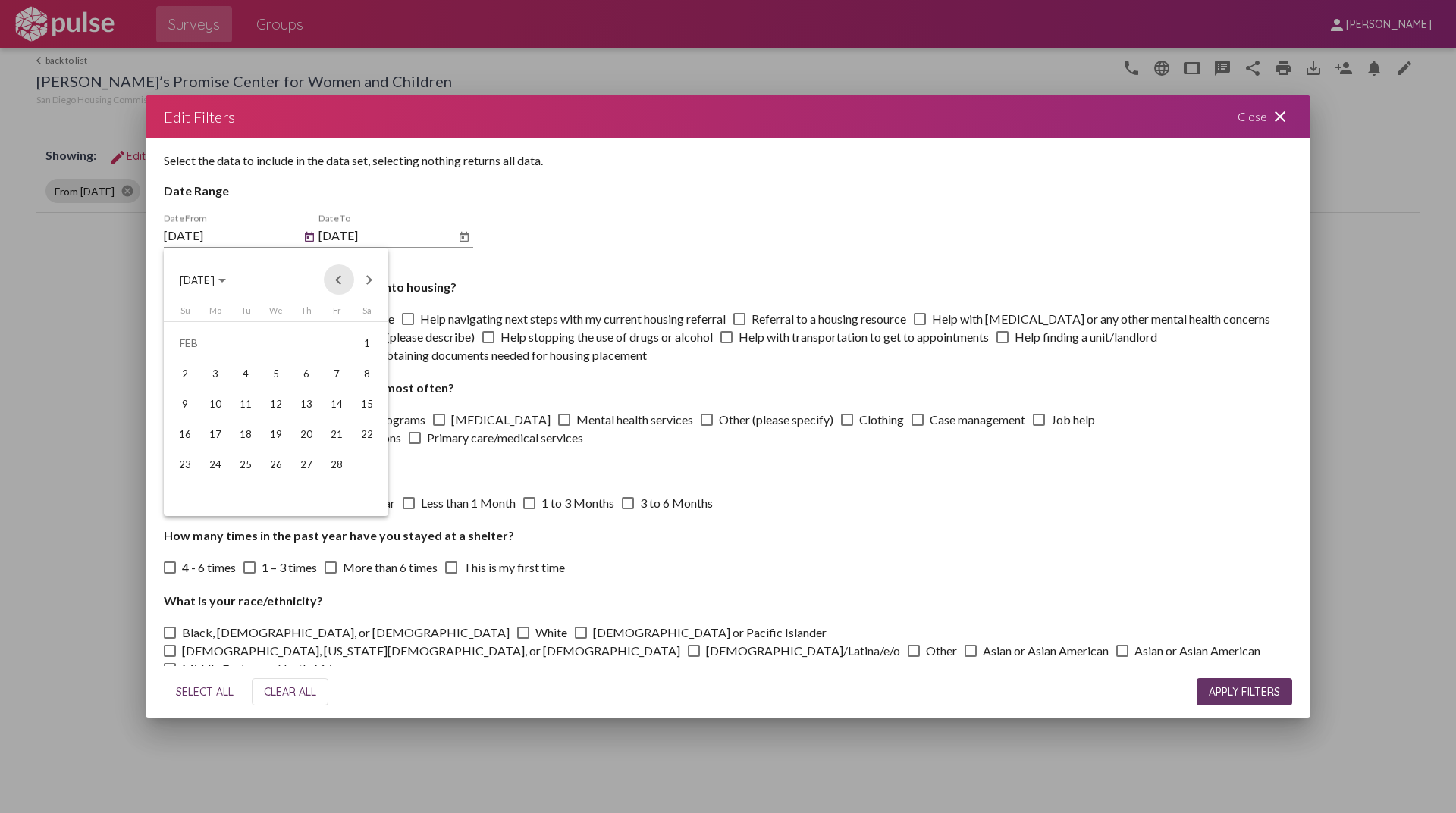
click at [338, 280] on button "Previous month" at bounding box center [339, 279] width 31 height 31
click at [273, 346] on div "1" at bounding box center [276, 343] width 27 height 27
type input "[DATE]"
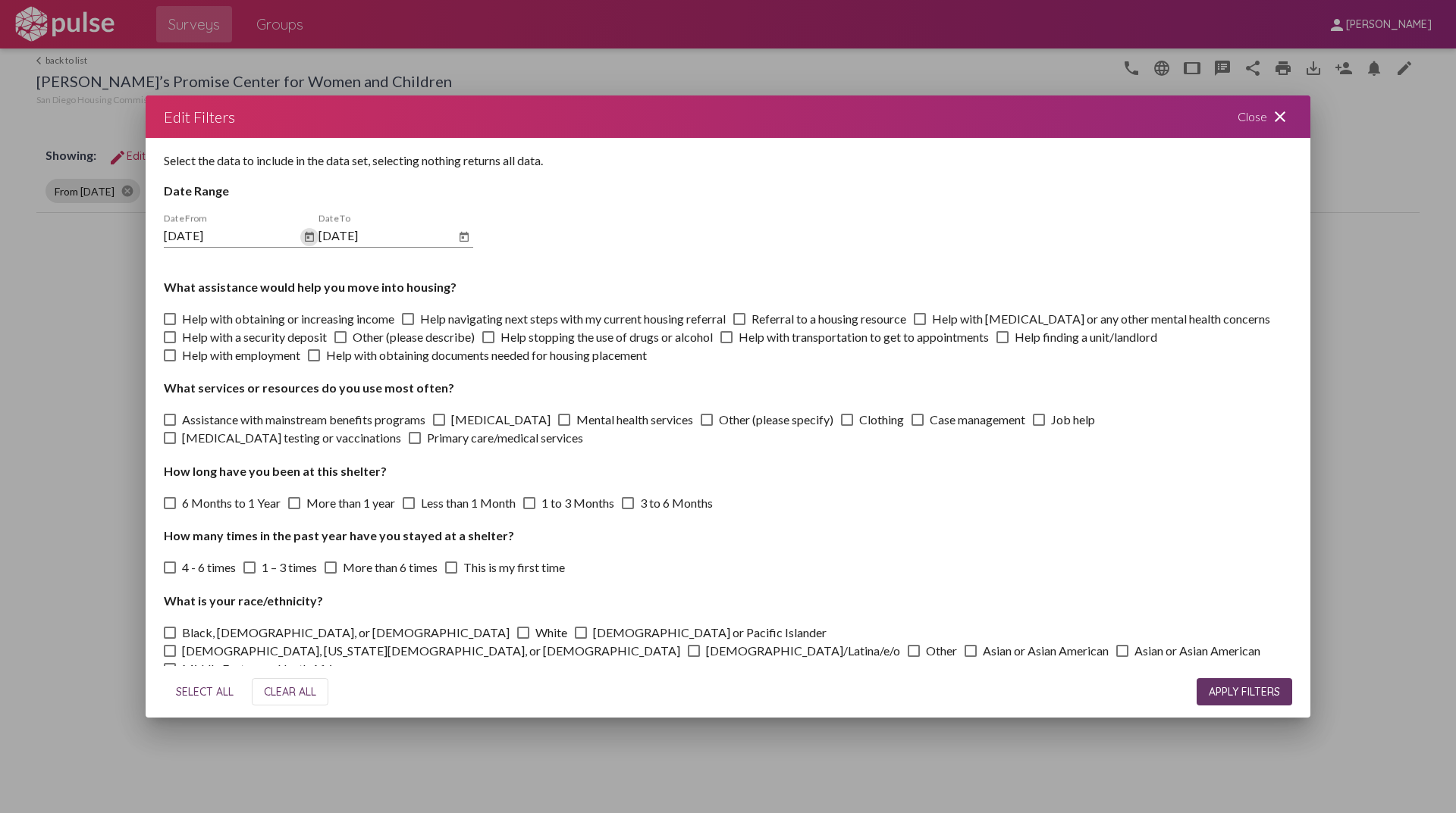
click at [1229, 688] on span "APPLY FILTERS" at bounding box center [1244, 692] width 72 height 14
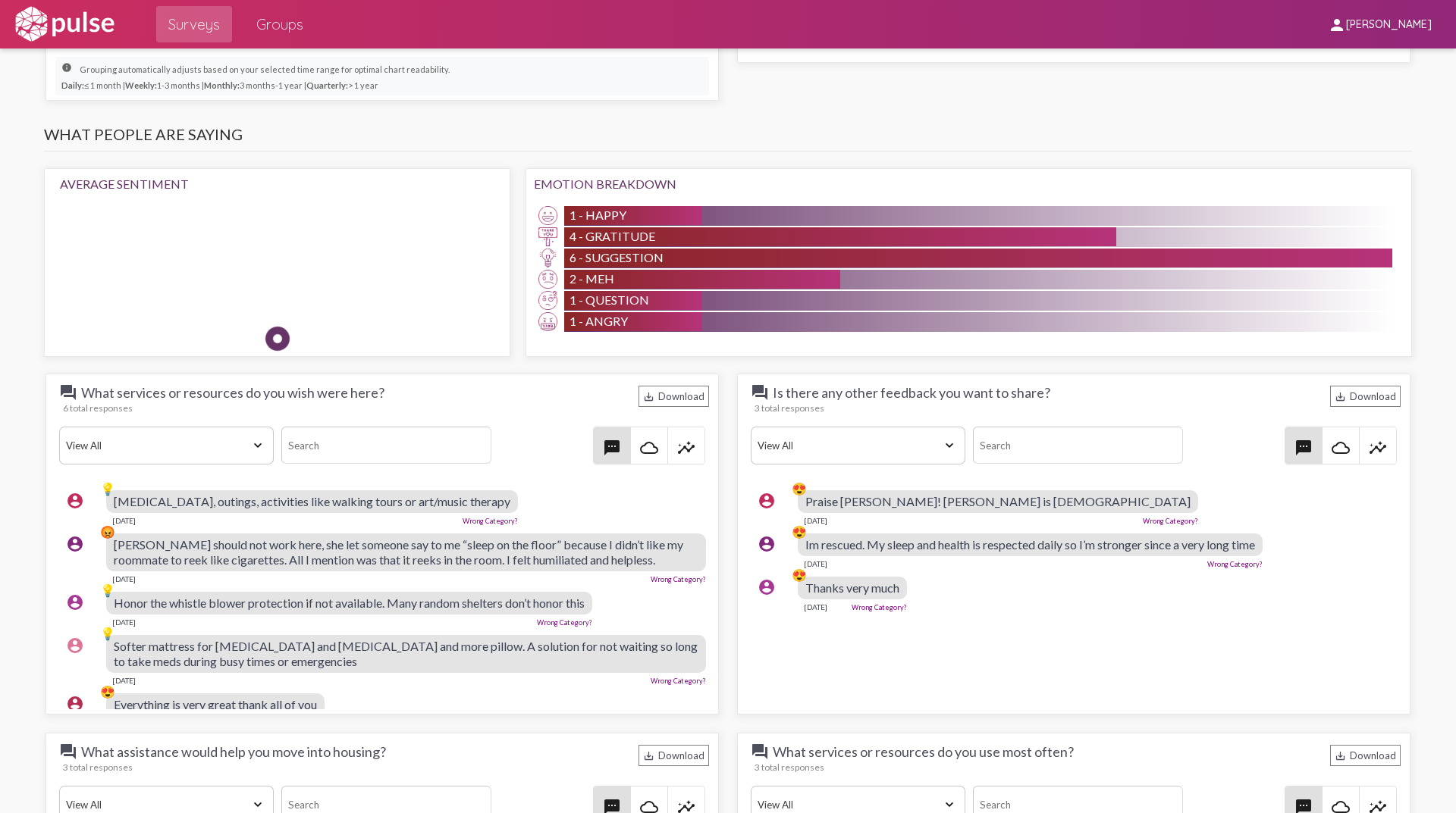
scroll to position [1364, 0]
